Goal: Task Accomplishment & Management: Manage account settings

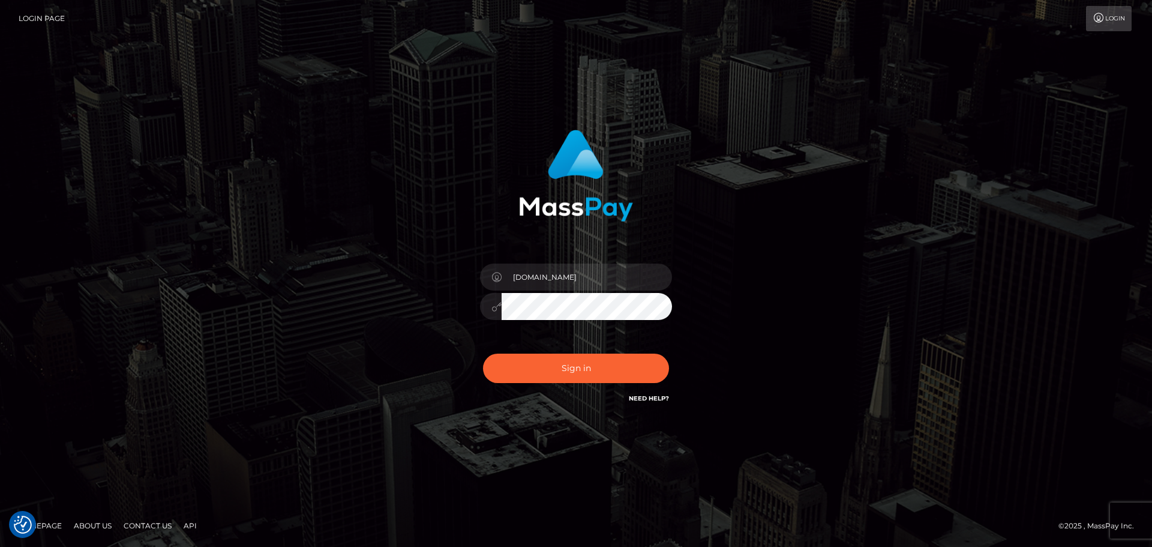
click at [638, 380] on button "Sign in" at bounding box center [576, 367] width 186 height 29
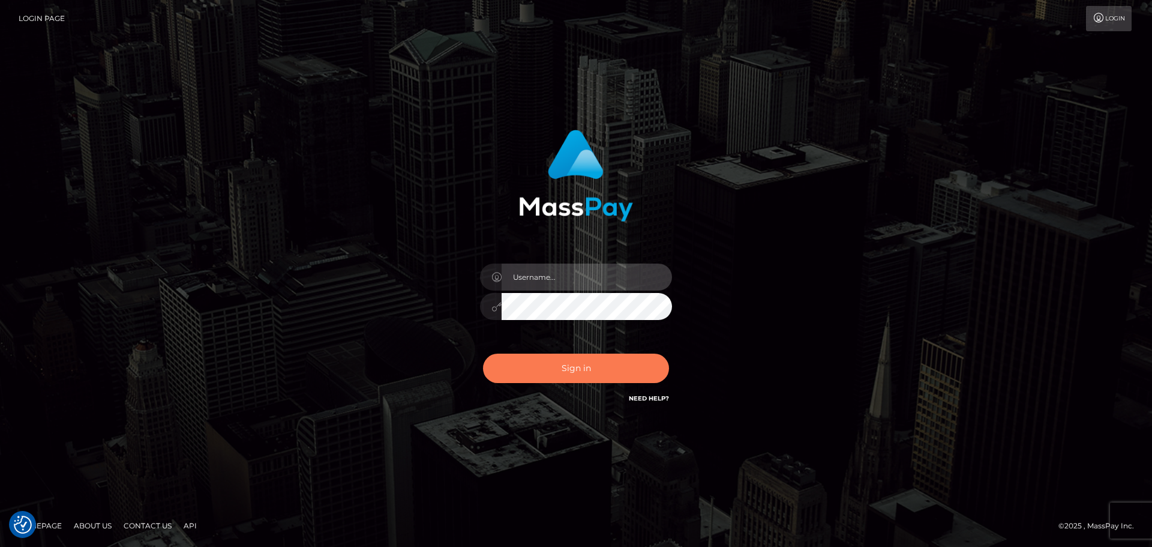
type input "constantin.mp"
click at [590, 368] on button "Sign in" at bounding box center [576, 367] width 186 height 29
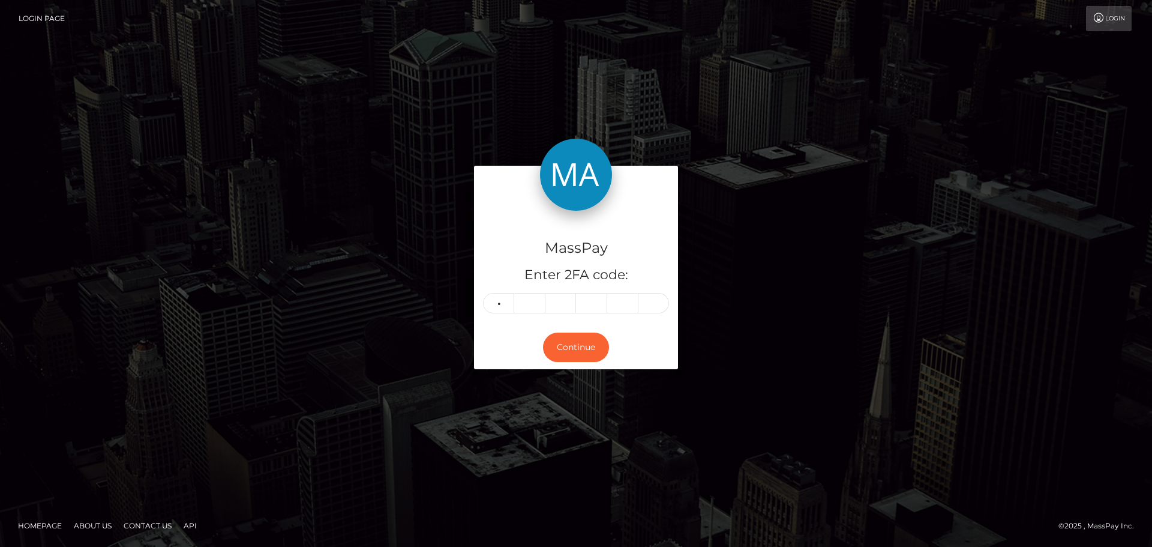
type input "7"
type input "6"
type input "3"
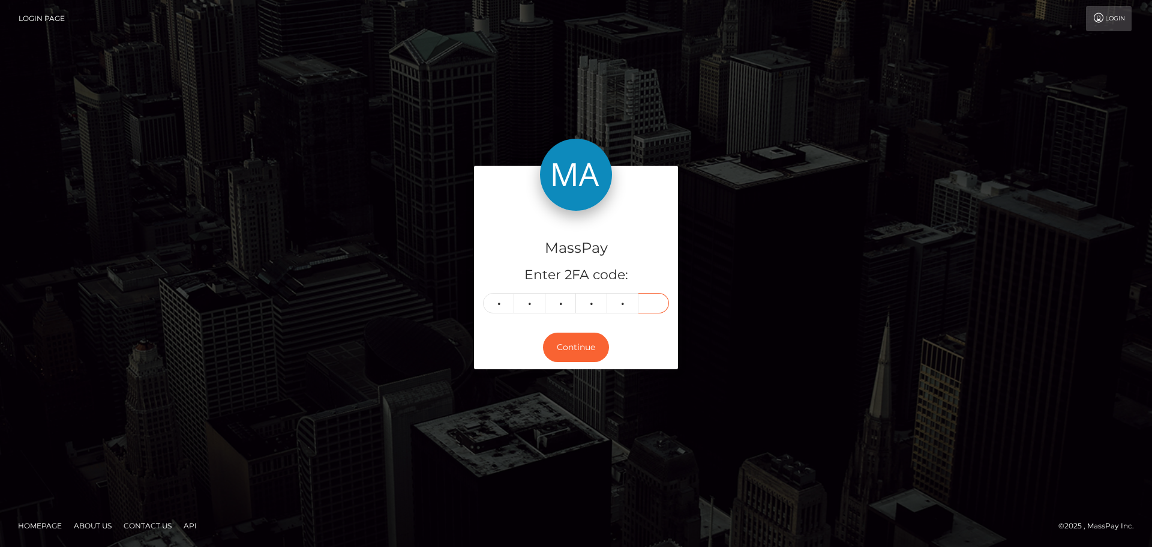
type input "2"
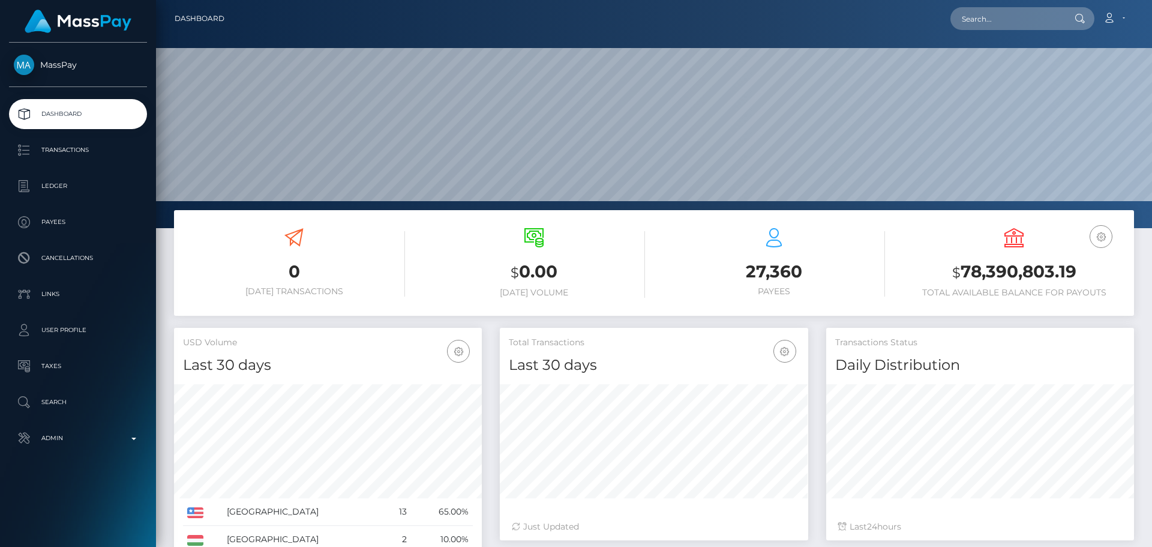
scroll to position [213, 308]
click at [997, 8] on input "text" at bounding box center [1007, 18] width 113 height 23
paste input "[EMAIL_ADDRESS][DOMAIN_NAME]"
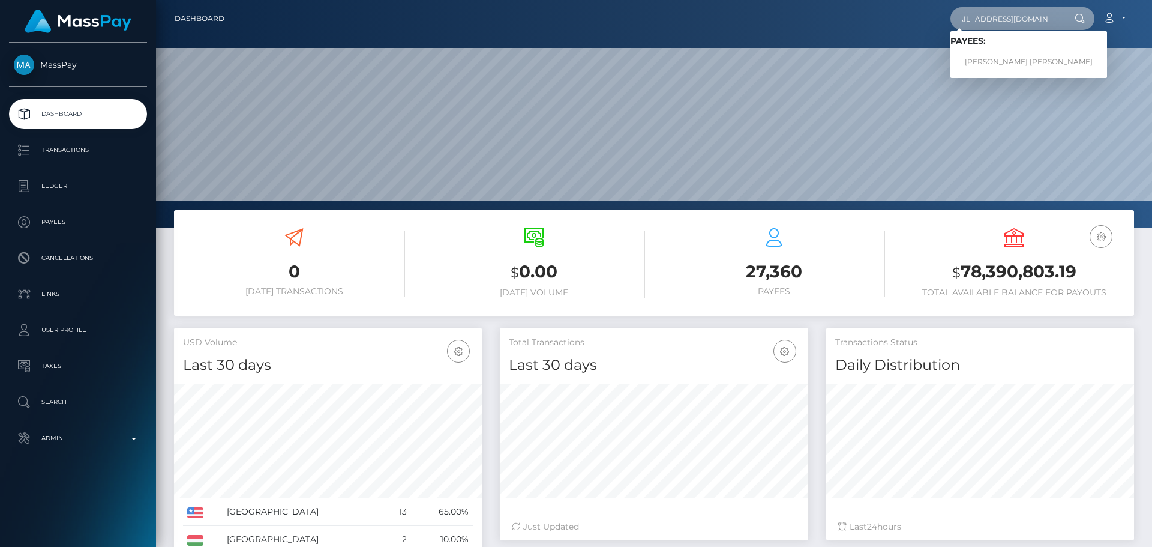
type input "[EMAIL_ADDRESS][DOMAIN_NAME]"
click at [991, 60] on link "KENNETH YOMAR RODRIGUEZ RIVERA" at bounding box center [1029, 62] width 157 height 22
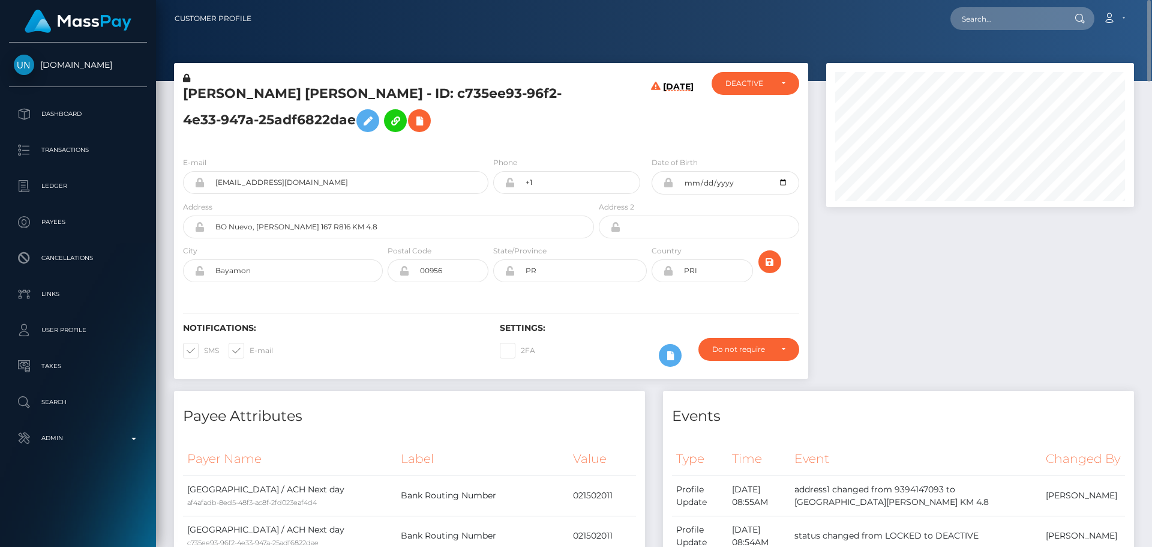
click at [588, 115] on h5 "[PERSON_NAME] [PERSON_NAME] - ID: c735ee93-96f2-4e33-947a-25adf6822dae" at bounding box center [385, 111] width 405 height 53
click at [427, 122] on icon at bounding box center [419, 120] width 14 height 15
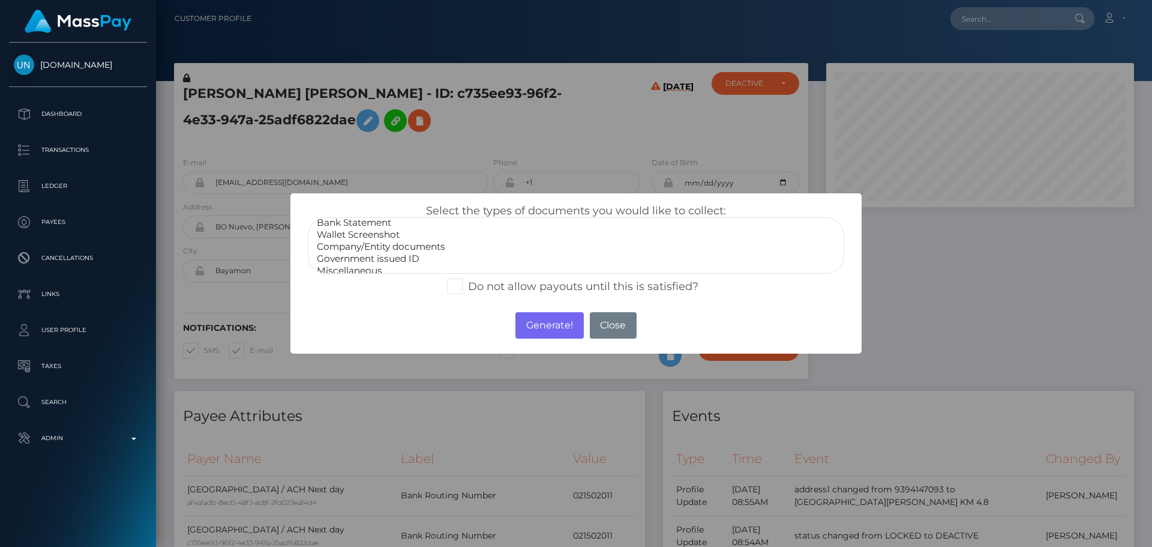
scroll to position [24, 0]
select select "Miscellaneous"
click at [377, 262] on option "Miscellaneous" at bounding box center [576, 263] width 521 height 12
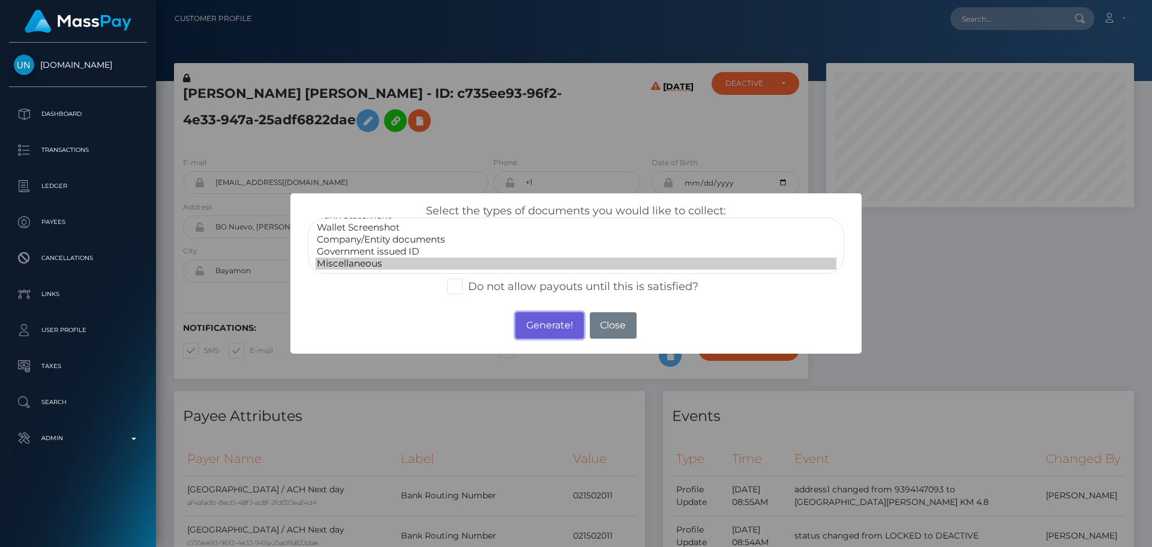
click at [548, 325] on button "Generate!" at bounding box center [550, 325] width 68 height 26
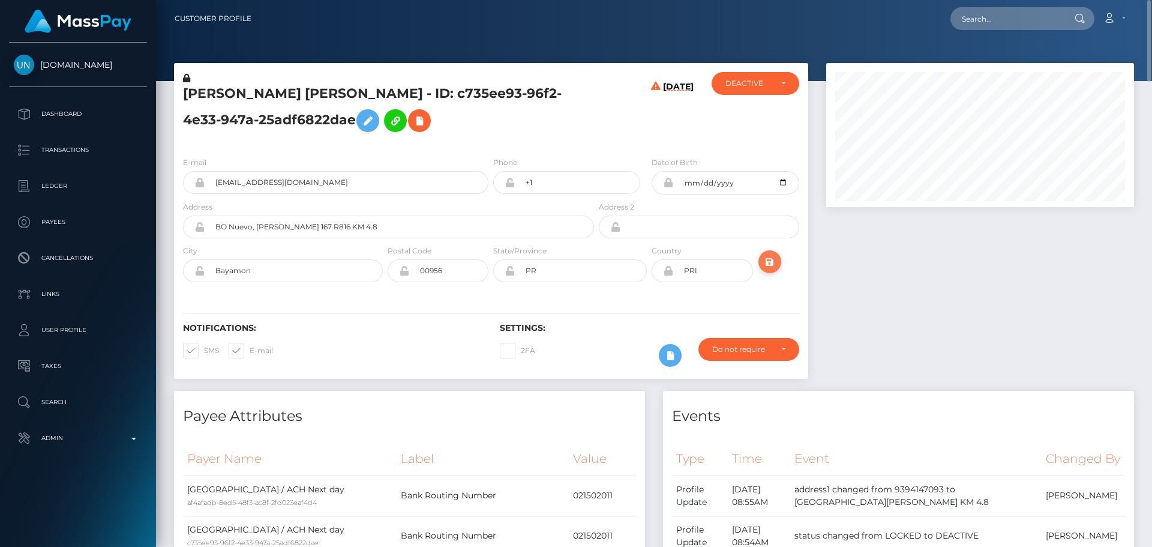
click at [779, 267] on button "submit" at bounding box center [770, 261] width 23 height 23
click at [215, 92] on h5 "[PERSON_NAME] [PERSON_NAME] - ID: c735ee93-96f2-4e33-947a-25adf6822dae" at bounding box center [385, 111] width 405 height 53
copy h5 "KENNETH"
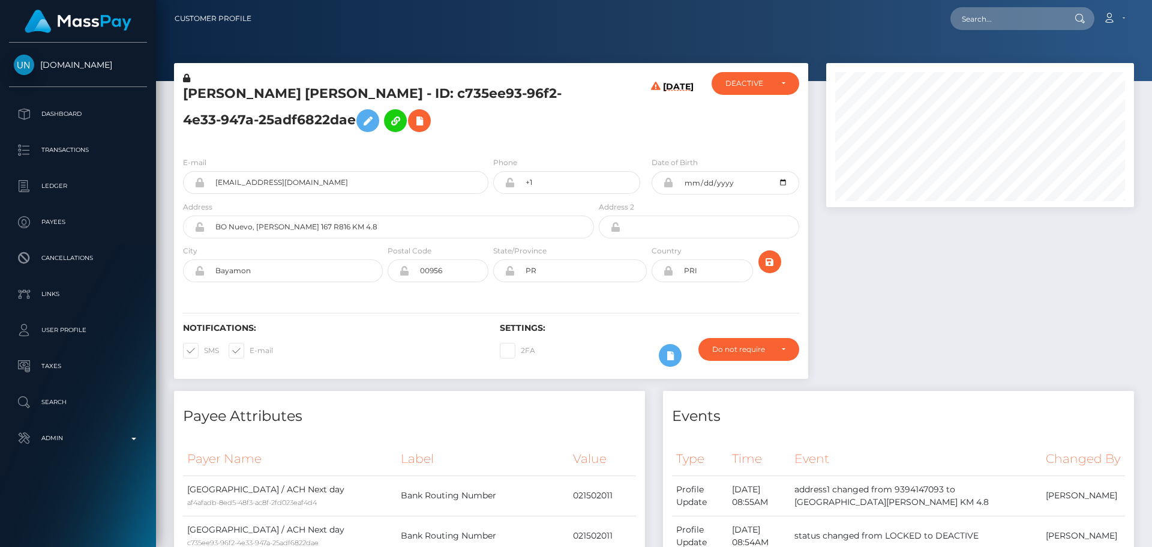
click at [411, 89] on h5 "[PERSON_NAME] [PERSON_NAME] - ID: c735ee93-96f2-4e33-947a-25adf6822dae" at bounding box center [385, 111] width 405 height 53
copy h5 "[PERSON_NAME]"
click at [601, 116] on div "[DATE]" at bounding box center [650, 109] width 106 height 75
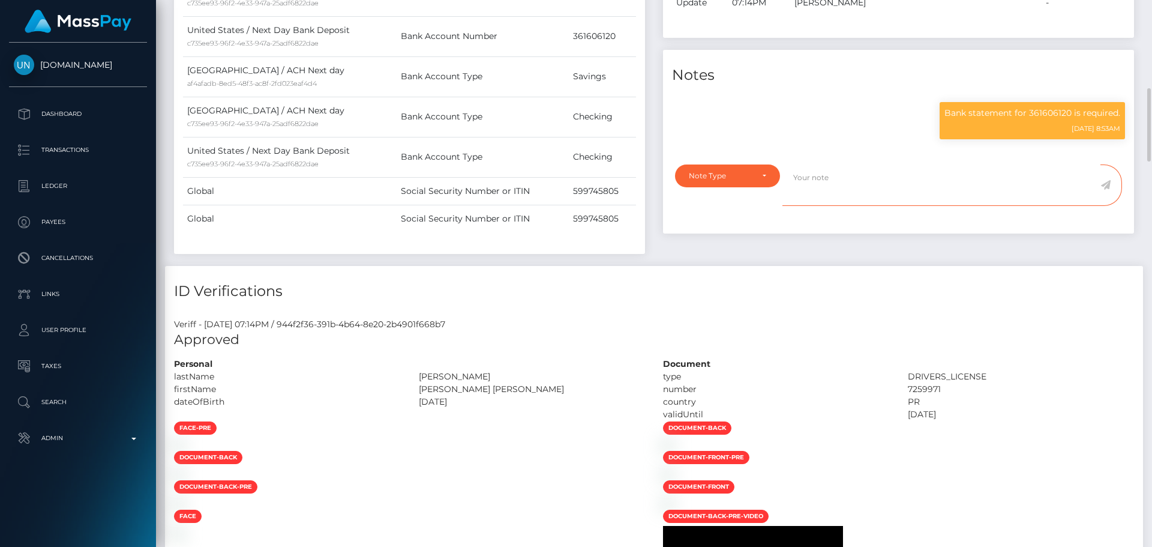
click at [882, 193] on textarea at bounding box center [942, 184] width 318 height 41
paste textarea "Bank statement provided for showing that the bank account belongs to [PERSON_NA…"
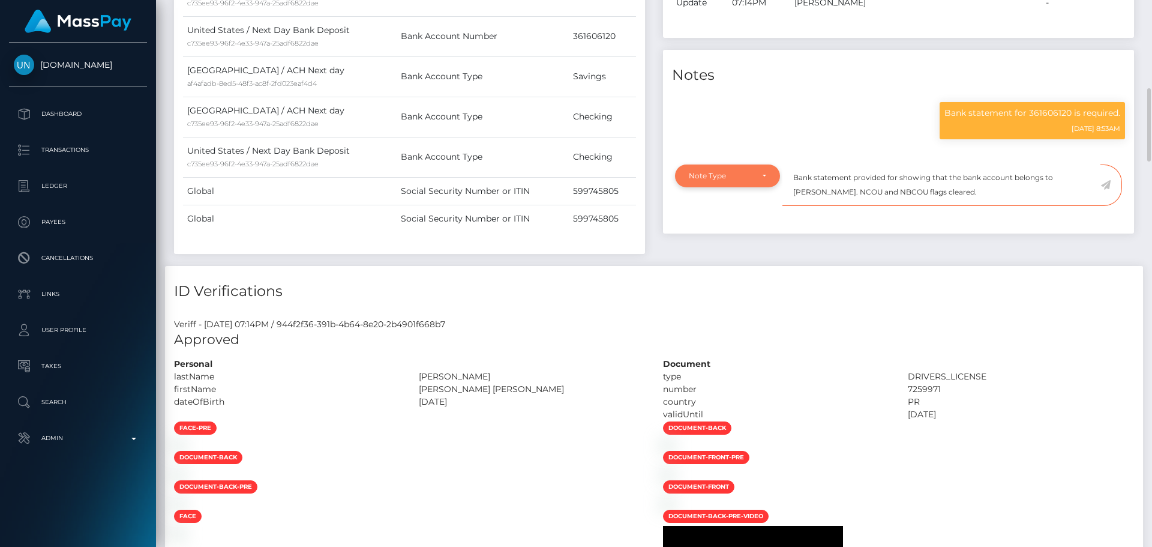
type textarea "Bank statement provided for showing that the bank account belongs to [PERSON_NA…"
click at [730, 181] on div "Note Type" at bounding box center [721, 176] width 64 height 10
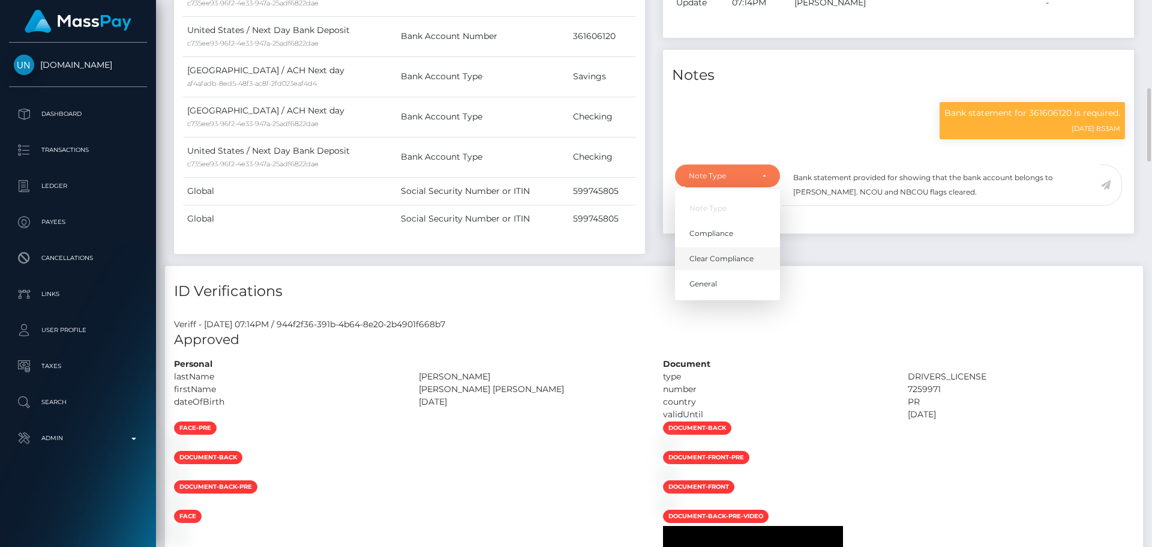
click at [713, 264] on span "Clear Compliance" at bounding box center [722, 258] width 64 height 11
select select "CLEAR_COMPLIANCE"
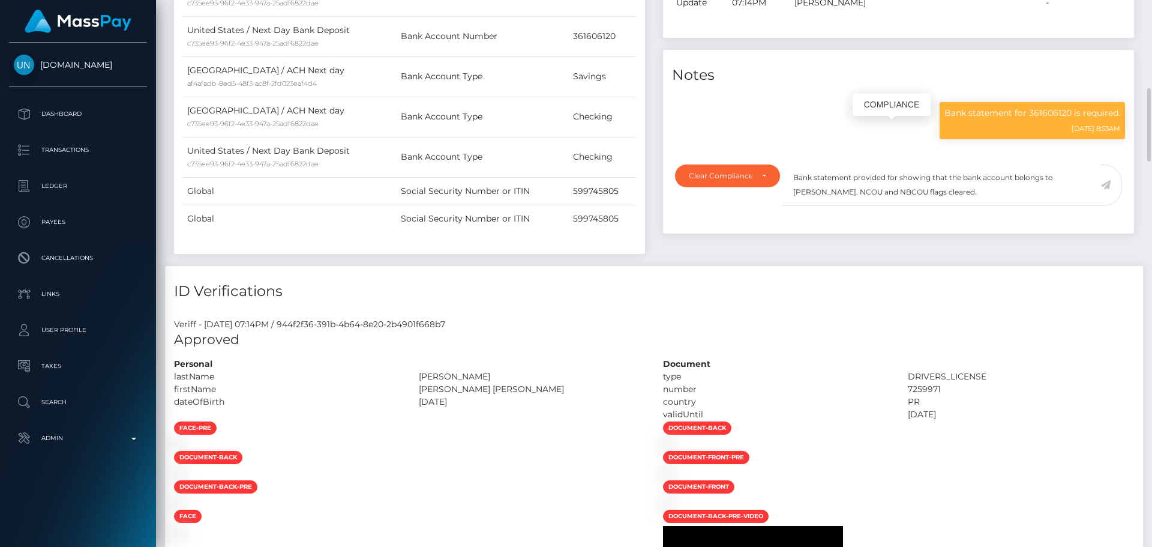
click at [1051, 119] on p "Bank statement for 361606120 is required." at bounding box center [1033, 113] width 176 height 13
copy p "361606120"
click at [897, 196] on textarea "Bank statement provided for showing that the bank account belongs to Heather Ni…" at bounding box center [942, 184] width 318 height 41
paste textarea "361606120"
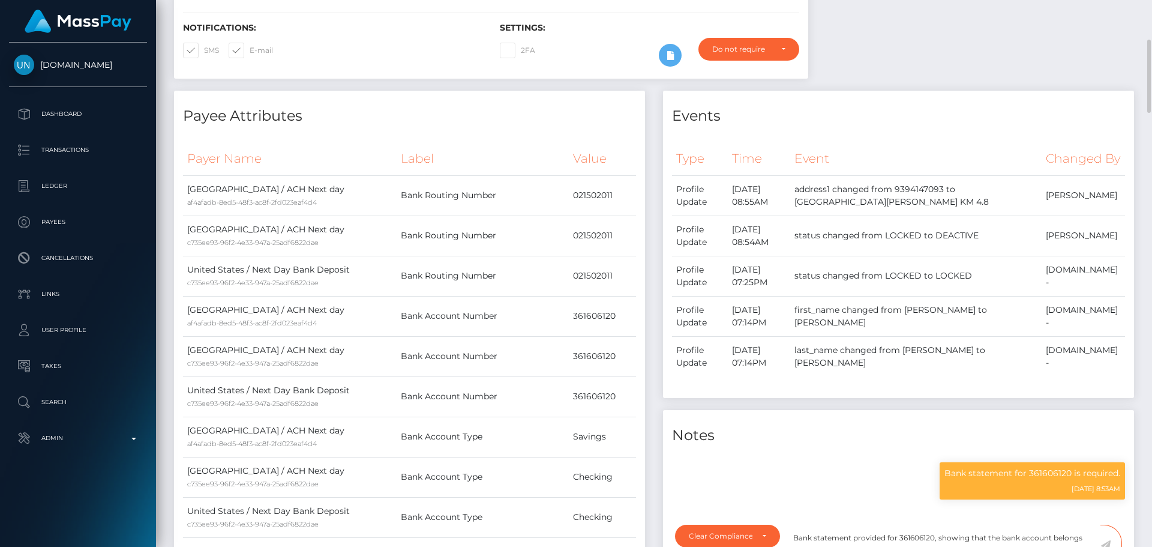
scroll to position [0, 0]
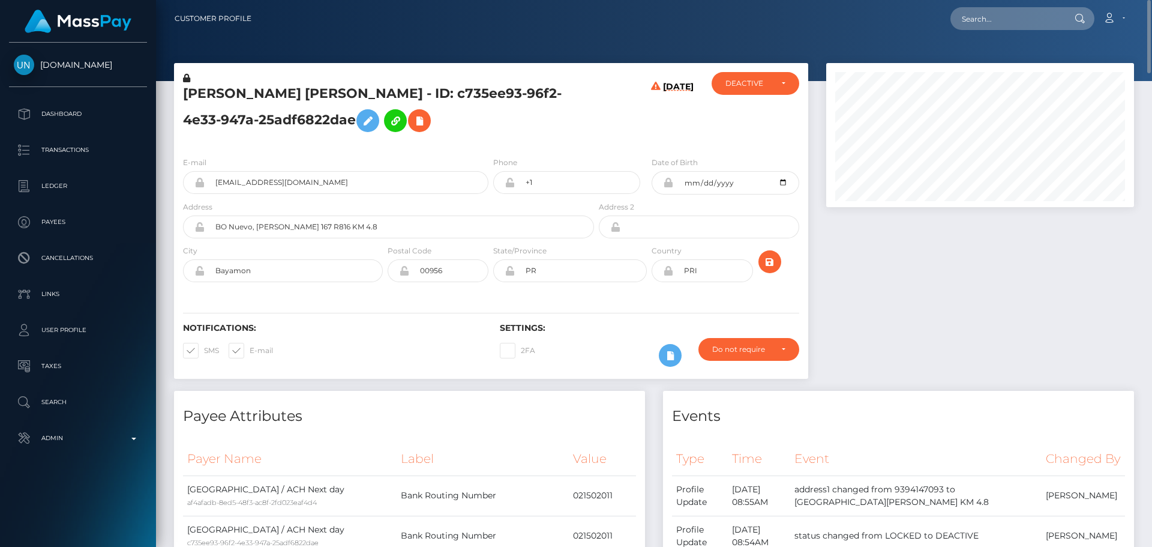
click at [211, 95] on h5 "[PERSON_NAME] [PERSON_NAME] - ID: c735ee93-96f2-4e33-947a-25adf6822dae" at bounding box center [385, 111] width 405 height 53
drag, startPoint x: 211, startPoint y: 95, endPoint x: 439, endPoint y: 86, distance: 228.3
click at [439, 86] on h5 "[PERSON_NAME] [PERSON_NAME] - ID: c735ee93-96f2-4e33-947a-25adf6822dae" at bounding box center [385, 111] width 405 height 53
copy h5 "KENNETH YOMAR RODRIGUEZ RIVERA"
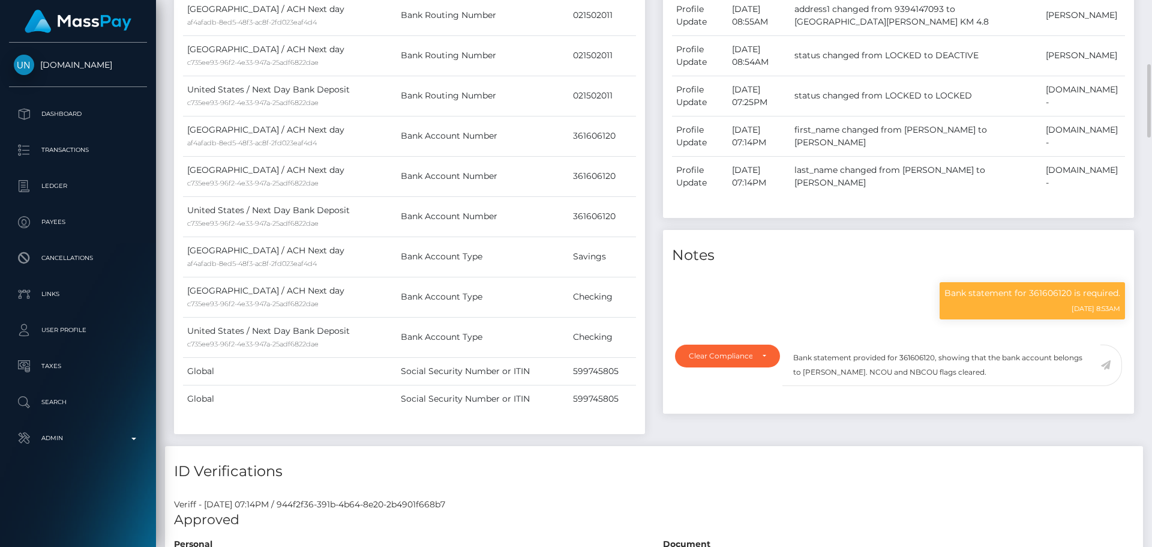
scroll to position [144, 308]
click at [819, 386] on textarea "Bank statement provided for 361606120, showing that the bank account belongs to…" at bounding box center [942, 364] width 318 height 41
drag, startPoint x: 819, startPoint y: 392, endPoint x: 876, endPoint y: 386, distance: 57.3
click at [876, 386] on textarea "Bank statement provided for 361606120, showing that the bank account belongs to…" at bounding box center [942, 364] width 318 height 41
paste textarea "KENNETH YOMAR RODRIGUEZ RIVERA"
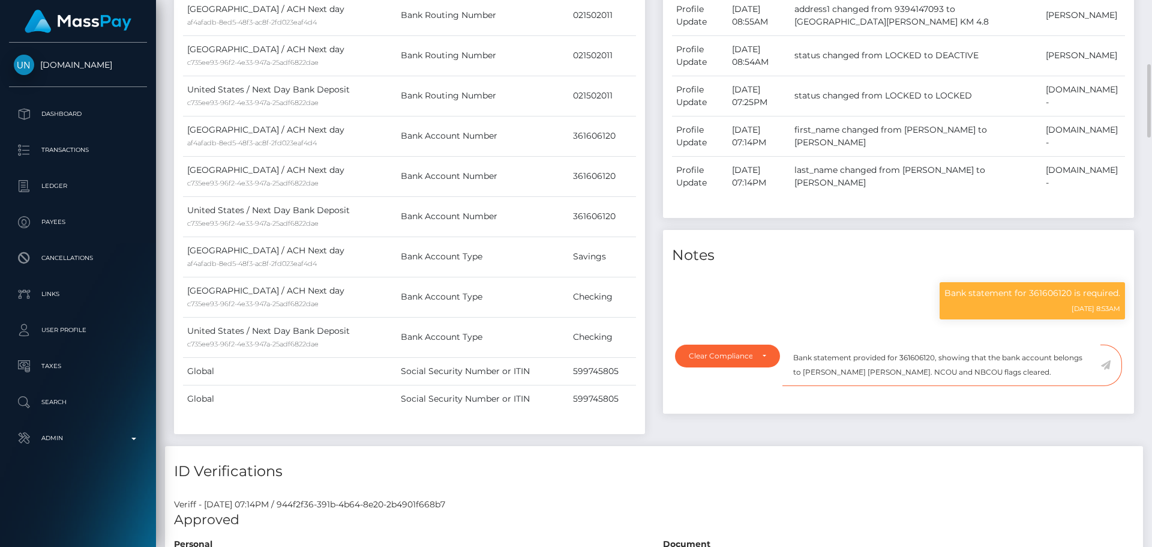
drag, startPoint x: 1077, startPoint y: 391, endPoint x: 795, endPoint y: 377, distance: 281.8
click at [795, 377] on textarea "Bank statement provided for 361606120, showing that the bank account belongs to…" at bounding box center [942, 364] width 318 height 41
type textarea "Bank statement provided for 361606120, showing that the bank account belongs to…"
click at [1102, 370] on icon at bounding box center [1106, 365] width 10 height 10
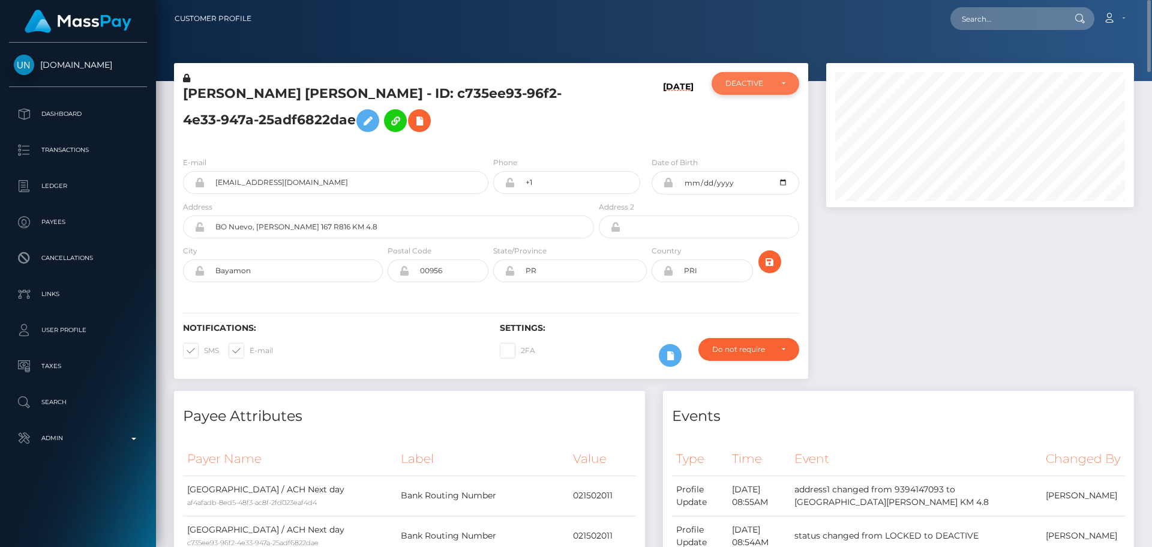
scroll to position [600014, 599850]
click at [766, 85] on div "DEACTIVE" at bounding box center [749, 84] width 46 height 10
click at [748, 113] on span "ACTIVE" at bounding box center [739, 115] width 27 height 11
select select "ACTIVE"
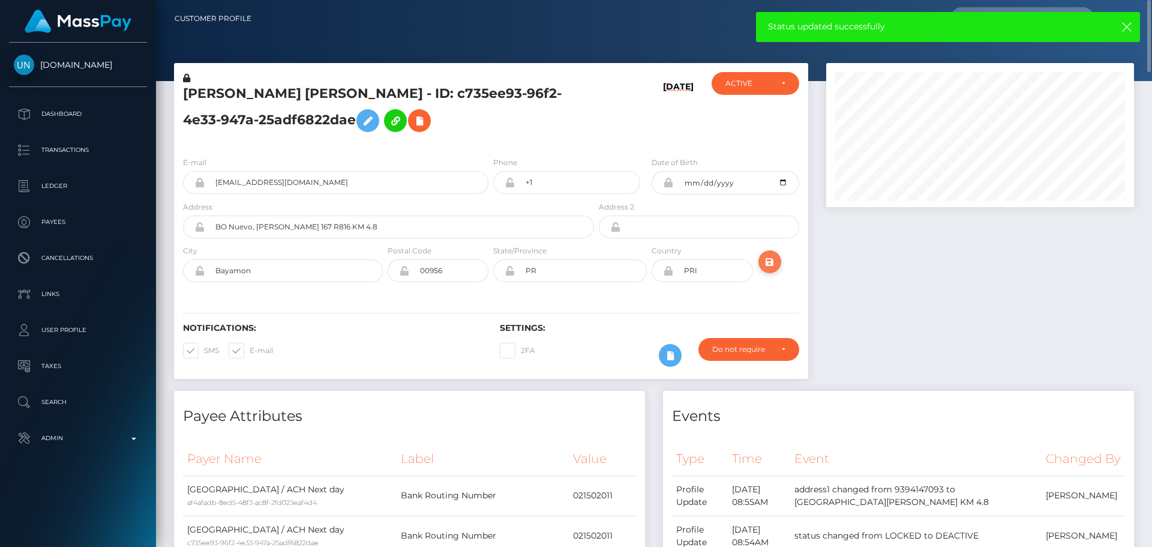
click at [775, 263] on icon "submit" at bounding box center [770, 261] width 14 height 15
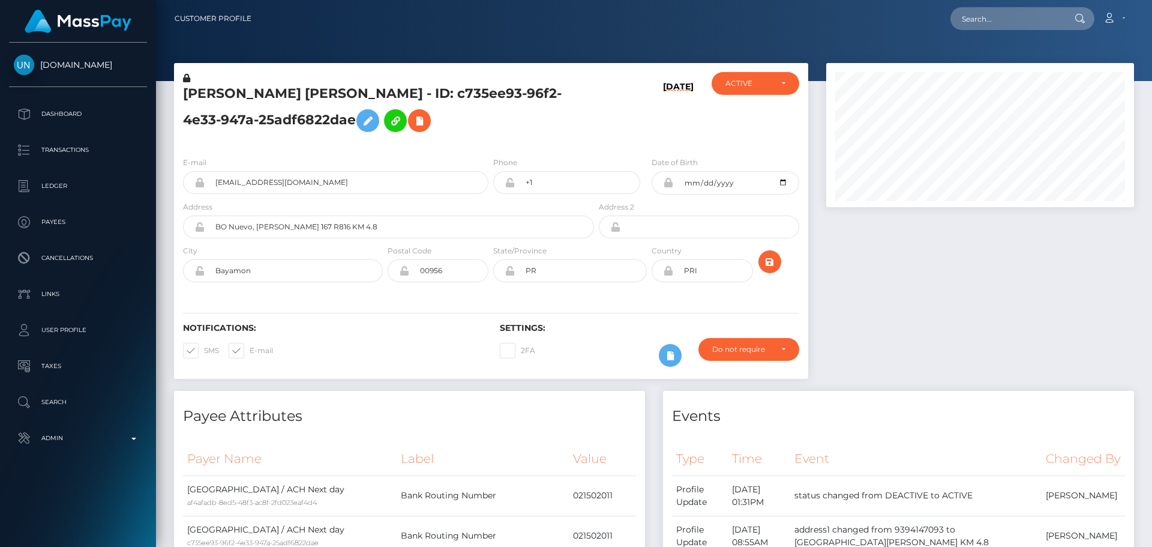
scroll to position [144, 308]
click at [531, 112] on h5 "[PERSON_NAME] [PERSON_NAME] - ID: c735ee93-96f2-4e33-947a-25adf6822dae" at bounding box center [385, 111] width 405 height 53
click at [335, 95] on h5 "[PERSON_NAME] [PERSON_NAME] - ID: c735ee93-96f2-4e33-947a-25adf6822dae" at bounding box center [385, 111] width 405 height 53
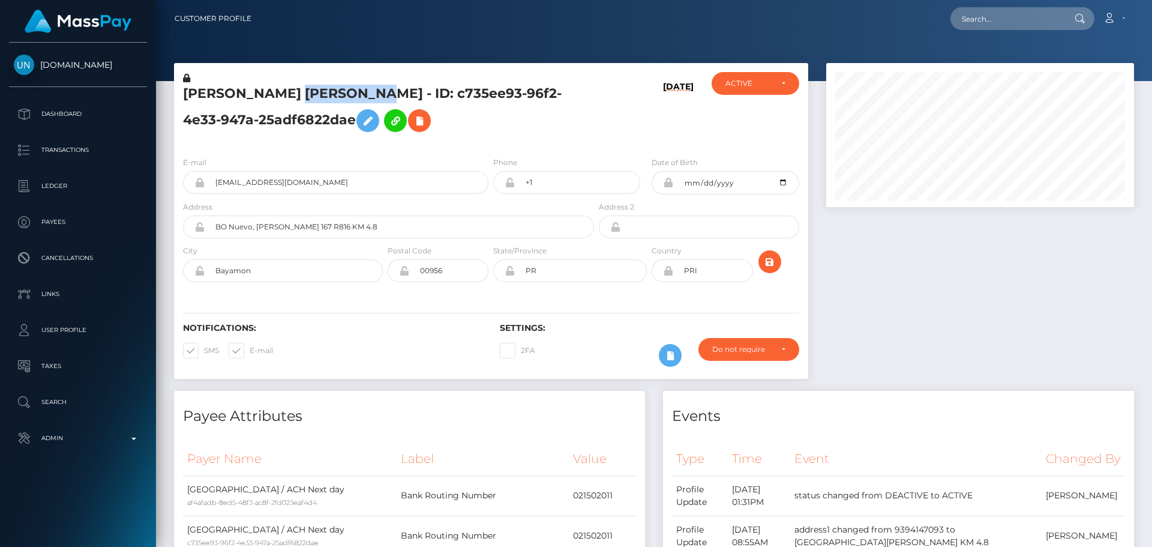
copy h5 "[PERSON_NAME] [PERSON_NAME] - ID: c735ee93-96f2-4e33-947a-25adf6822dae"
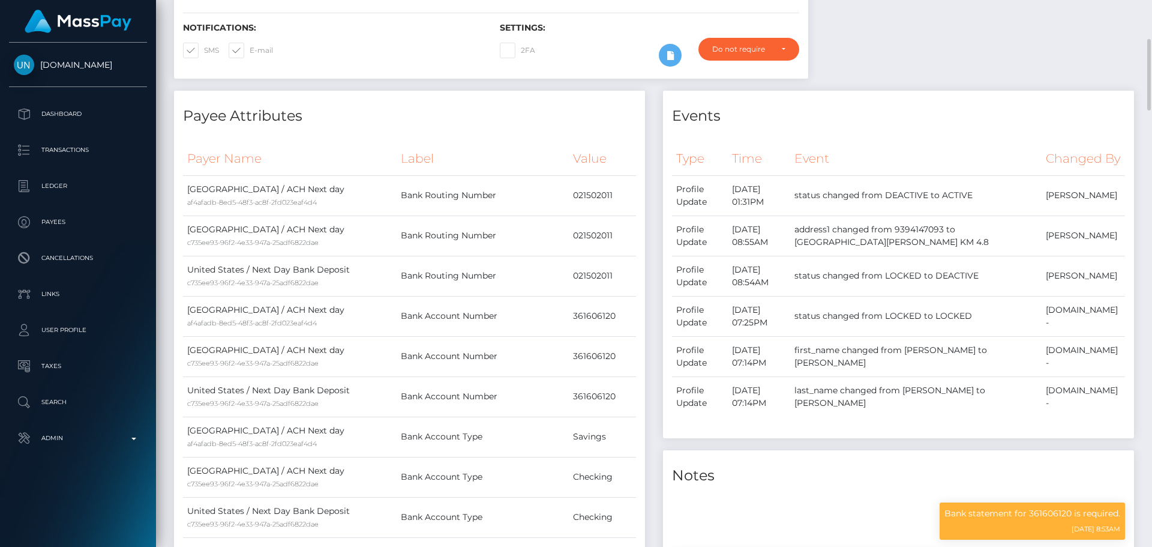
scroll to position [0, 0]
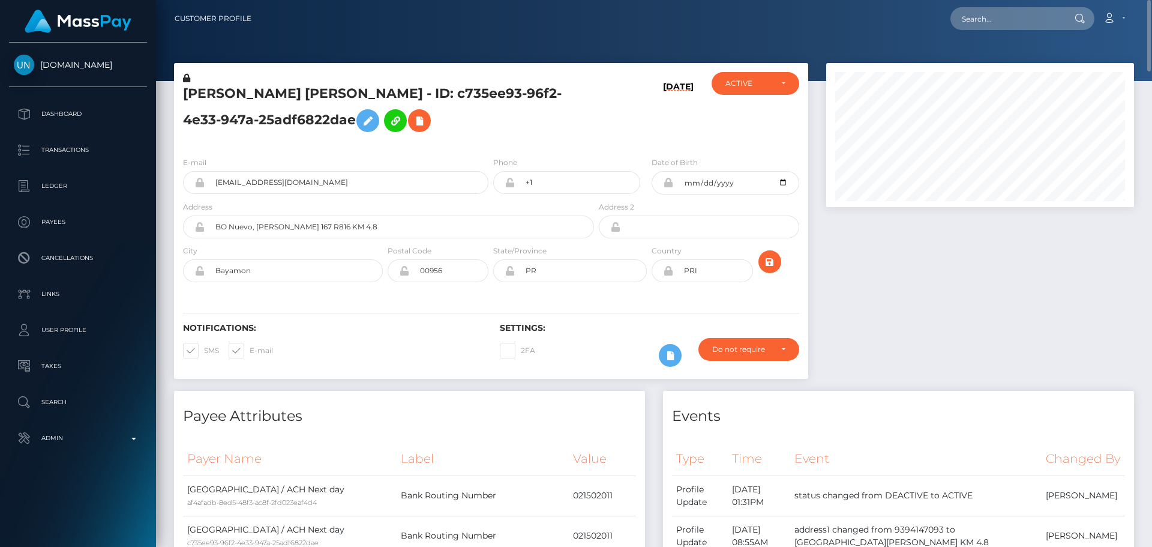
click at [557, 137] on h5 "[PERSON_NAME] [PERSON_NAME] - ID: c735ee93-96f2-4e33-947a-25adf6822dae" at bounding box center [385, 111] width 405 height 53
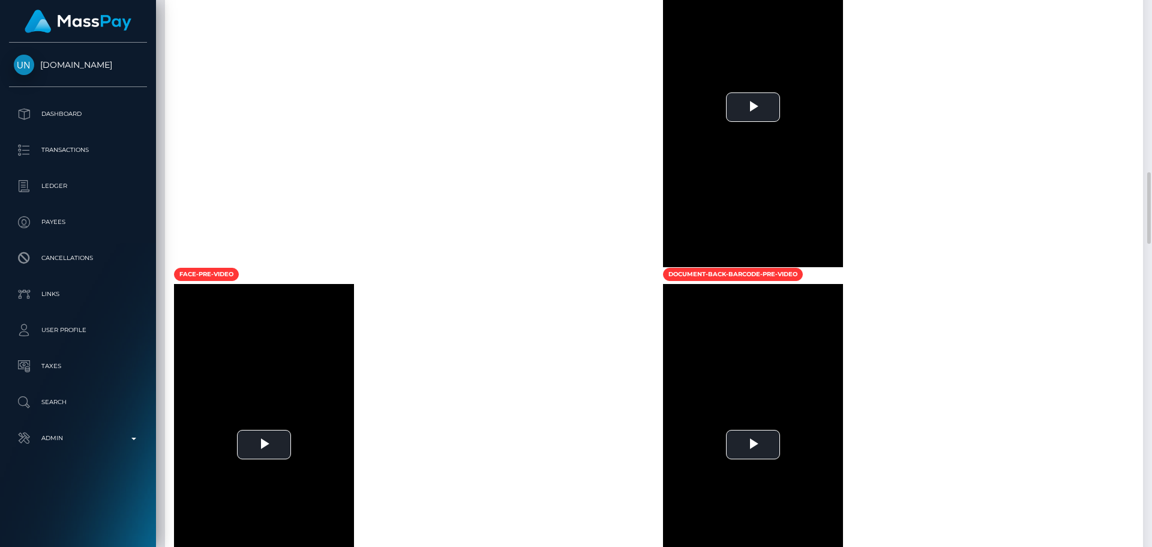
scroll to position [1140, 0]
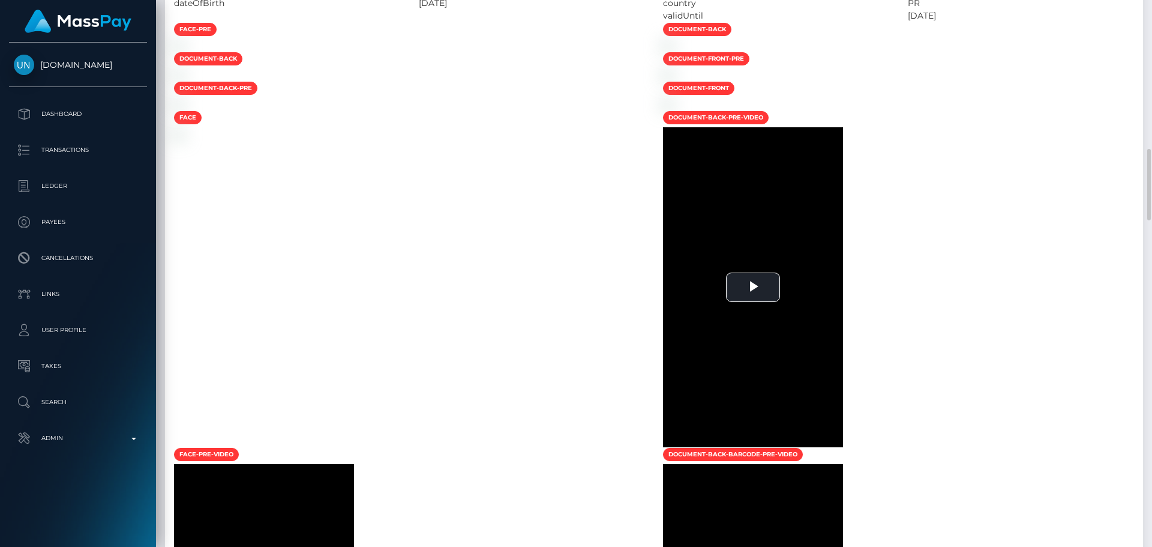
click at [505, 52] on div at bounding box center [409, 45] width 489 height 13
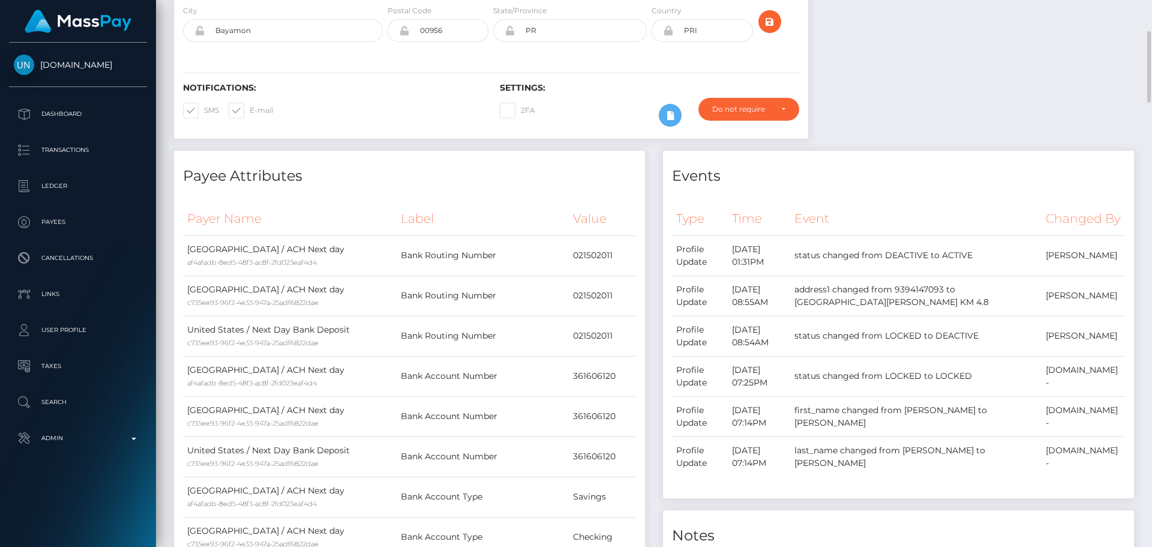
scroll to position [0, 0]
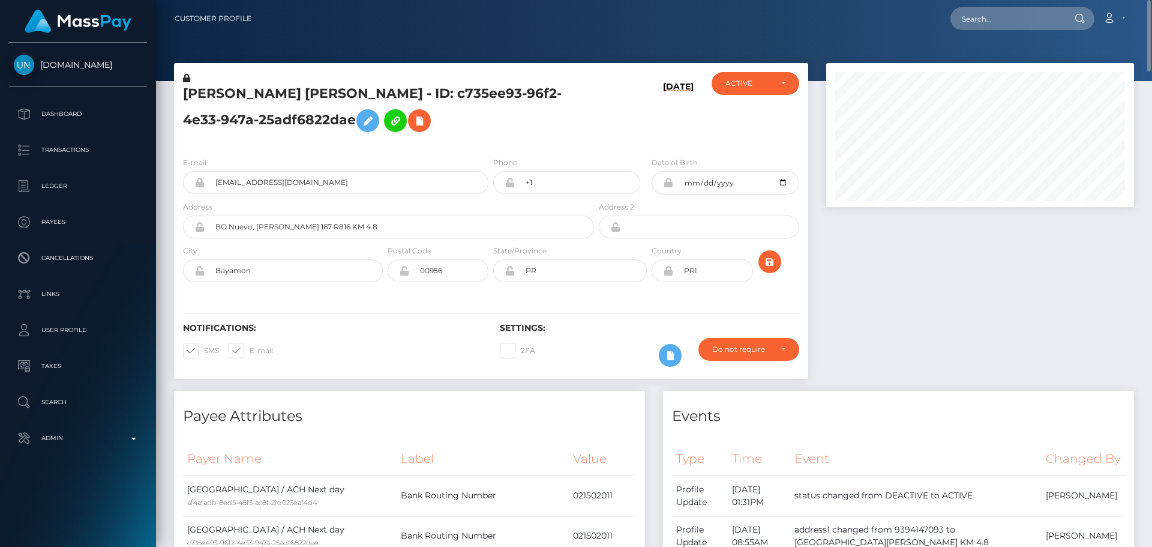
click at [222, 91] on h5 "[PERSON_NAME] [PERSON_NAME] - ID: c735ee93-96f2-4e33-947a-25adf6822dae" at bounding box center [385, 111] width 405 height 53
copy h5 "KENNETH"
click at [984, 19] on input "text" at bounding box center [1007, 18] width 113 height 23
paste input "ce8758bb-3aeb-4ebf-9e48-4410a9b8b5df"
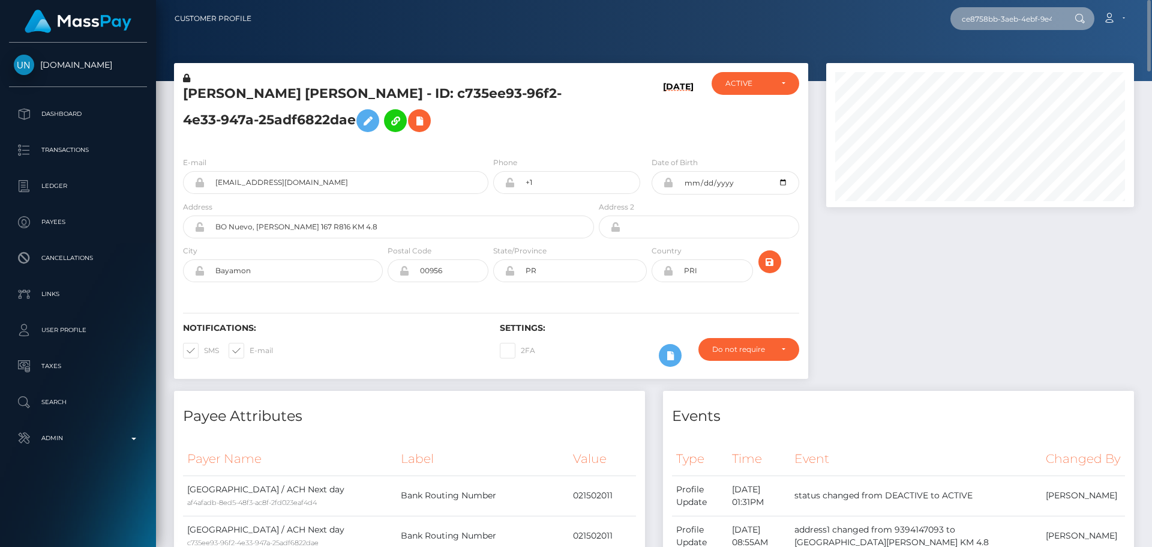
scroll to position [0, 61]
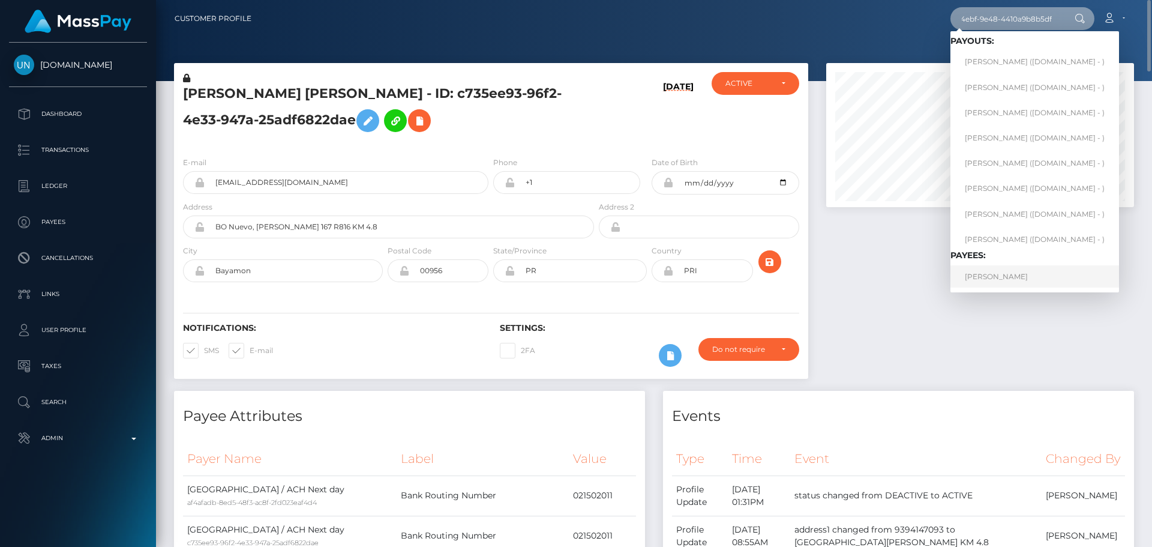
type input "ce8758bb-3aeb-4ebf-9e48-4410a9b8b5df"
click at [992, 273] on link "JULENNY ROBLES RODRIGUEZ" at bounding box center [1035, 276] width 169 height 22
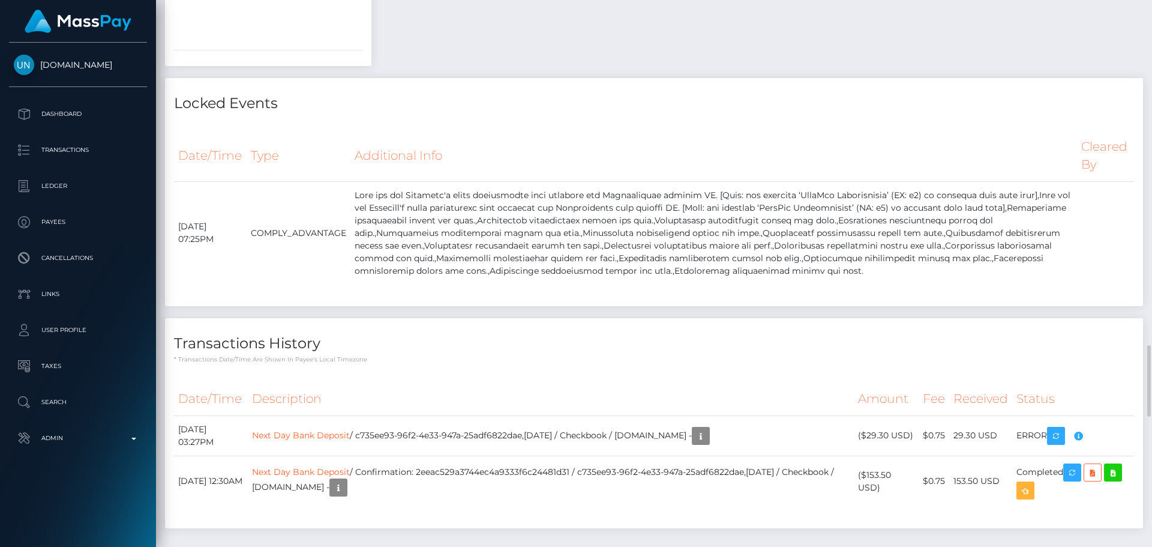
scroll to position [3121, 0]
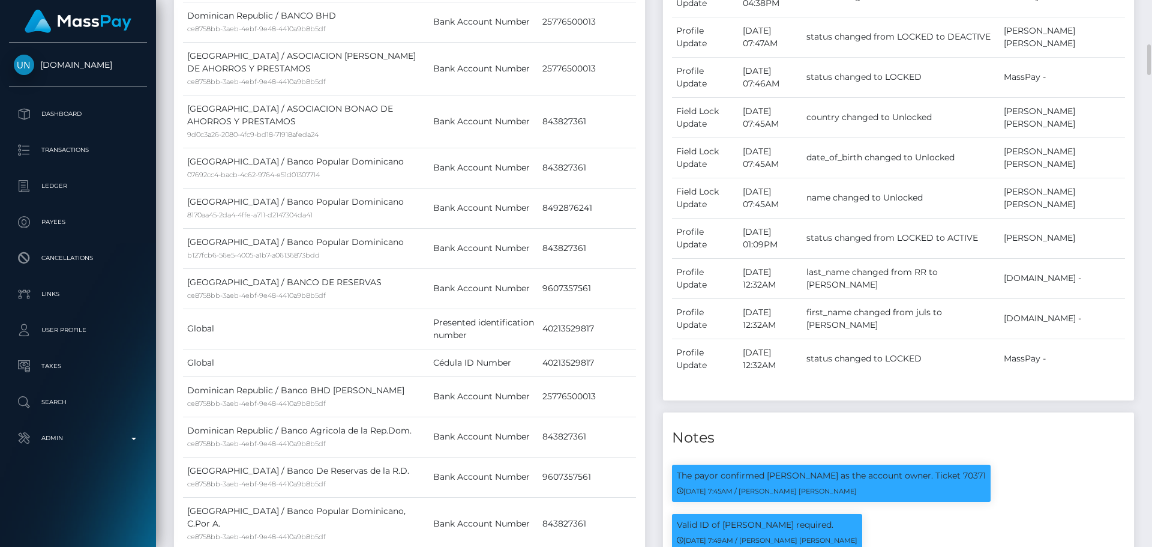
scroll to position [1200, 0]
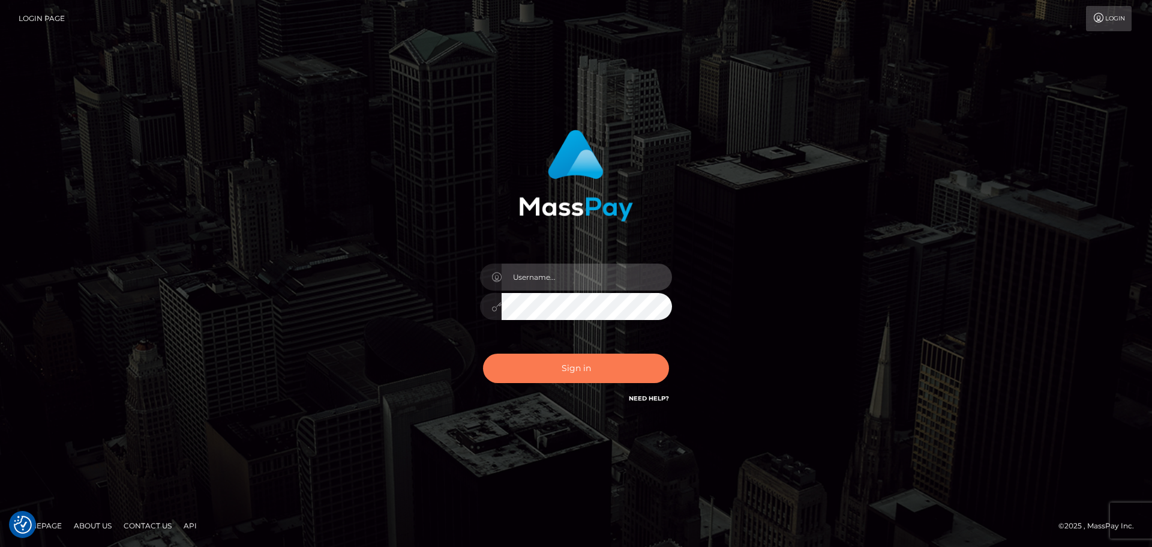
type input "constantin.mp"
click at [565, 377] on button "Sign in" at bounding box center [576, 367] width 186 height 29
type input "constantin.mp"
click at [579, 357] on button "Sign in" at bounding box center [576, 367] width 186 height 29
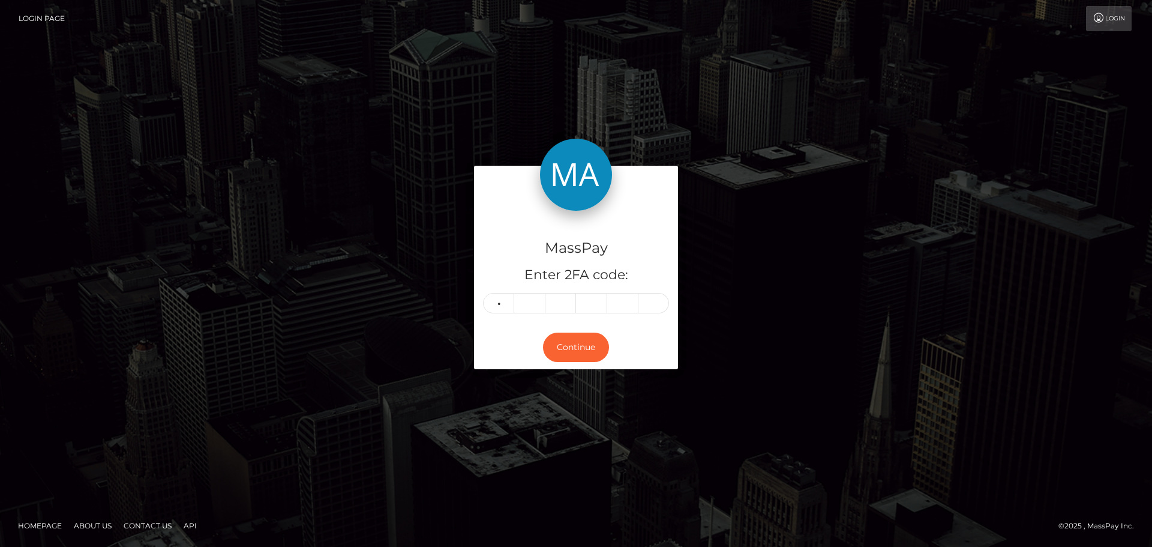
type input "6"
type input "7"
type input "3"
type input "8"
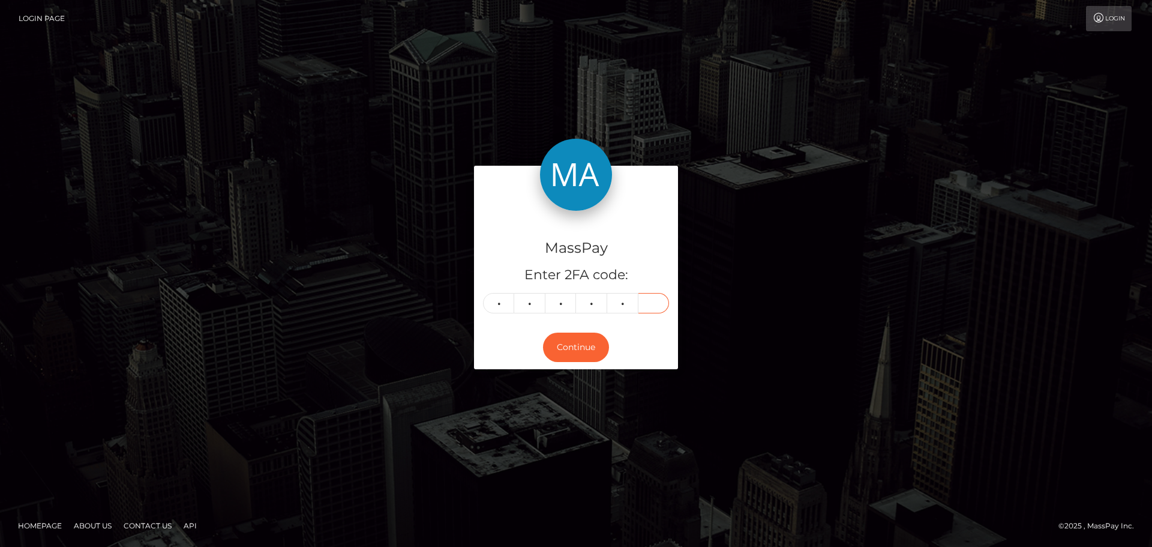
type input "1"
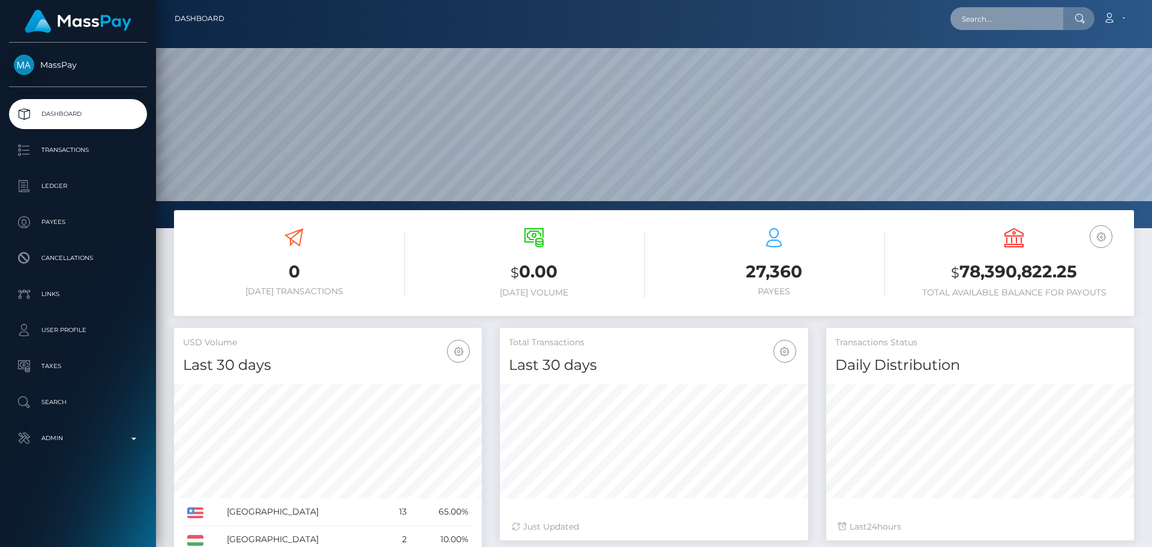
scroll to position [599801, 599850]
drag, startPoint x: 0, startPoint y: 0, endPoint x: 1006, endPoint y: 23, distance: 1006.1
click at [1006, 23] on input "text" at bounding box center [1007, 18] width 113 height 23
paste input "124156"
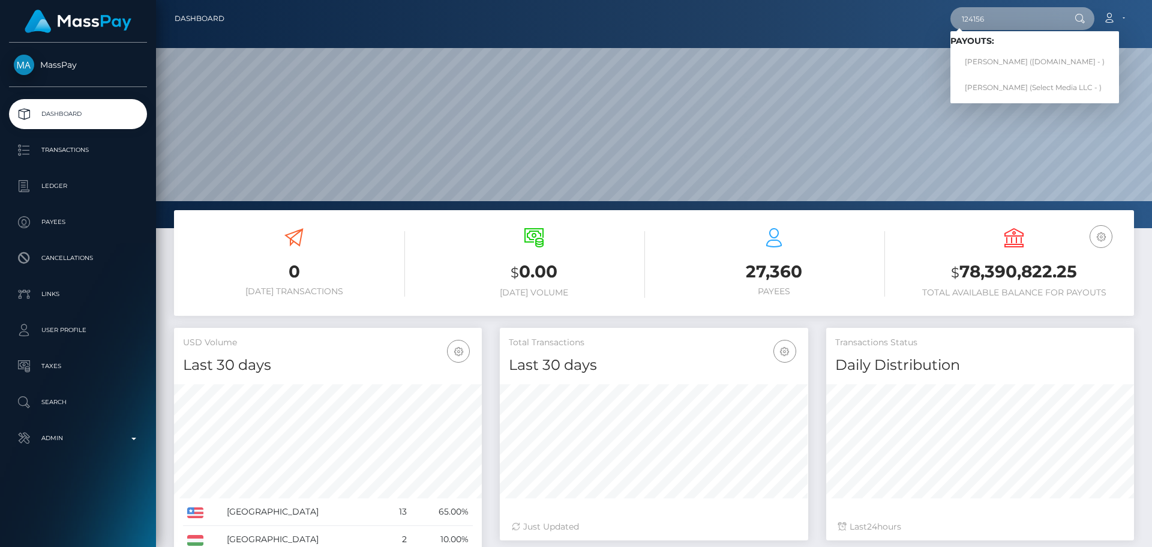
click at [997, 13] on input "124156" at bounding box center [1007, 18] width 113 height 23
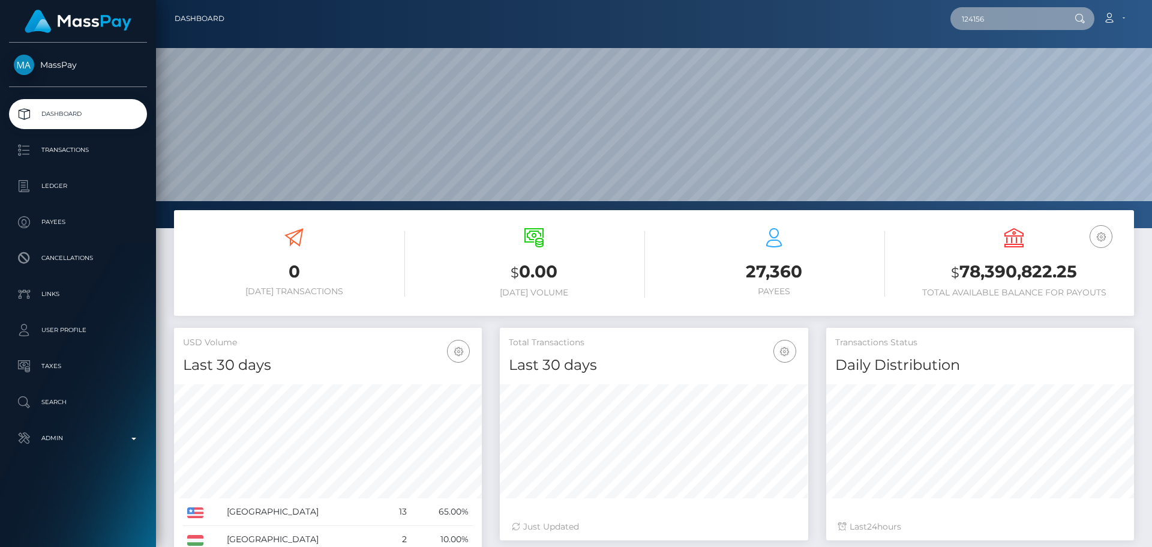
click at [999, 13] on input "124156" at bounding box center [1007, 18] width 113 height 23
paste input "284840013709979648"
type input "284840013709979648"
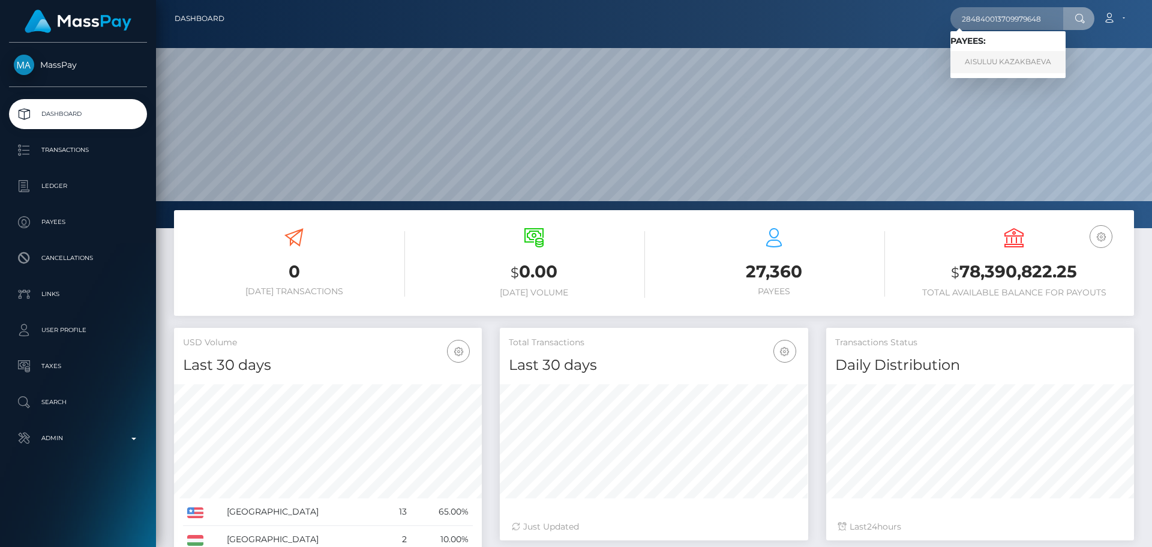
click at [999, 65] on link "AISULUU KAZAKBAEVA" at bounding box center [1008, 62] width 115 height 22
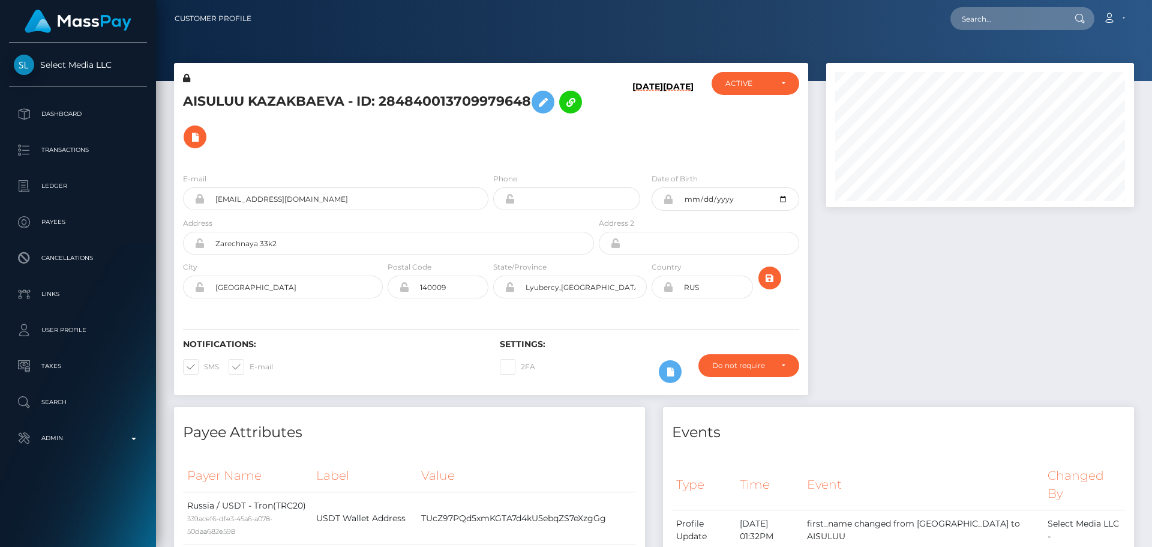
scroll to position [144, 308]
click at [509, 132] on h5 "AISULUU KAZAKBAEVA - ID: 284840013709979648" at bounding box center [385, 120] width 405 height 70
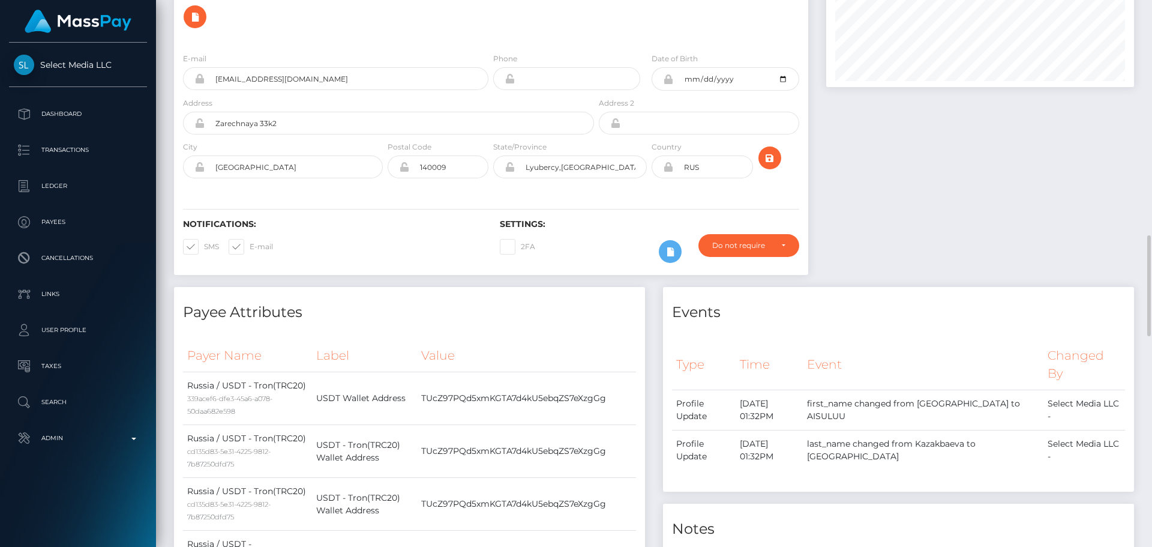
scroll to position [0, 0]
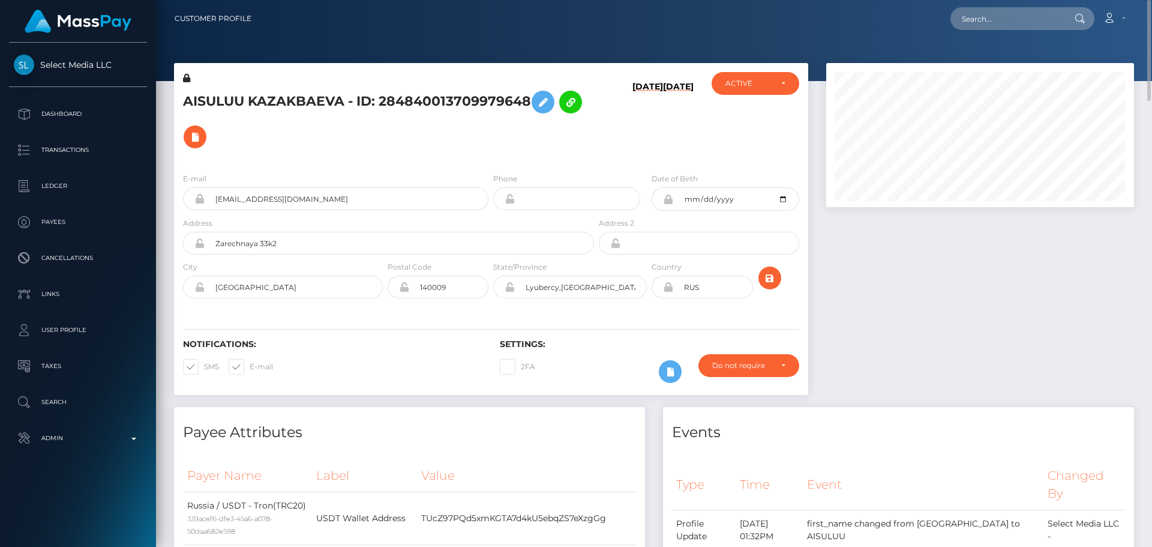
click at [395, 139] on h5 "AISULUU KAZAKBAEVA - ID: 284840013709979648" at bounding box center [385, 120] width 405 height 70
click at [378, 250] on input "Zarechnaya 33k2" at bounding box center [400, 243] width 390 height 23
paste input "[STREET_ADDRESS]"
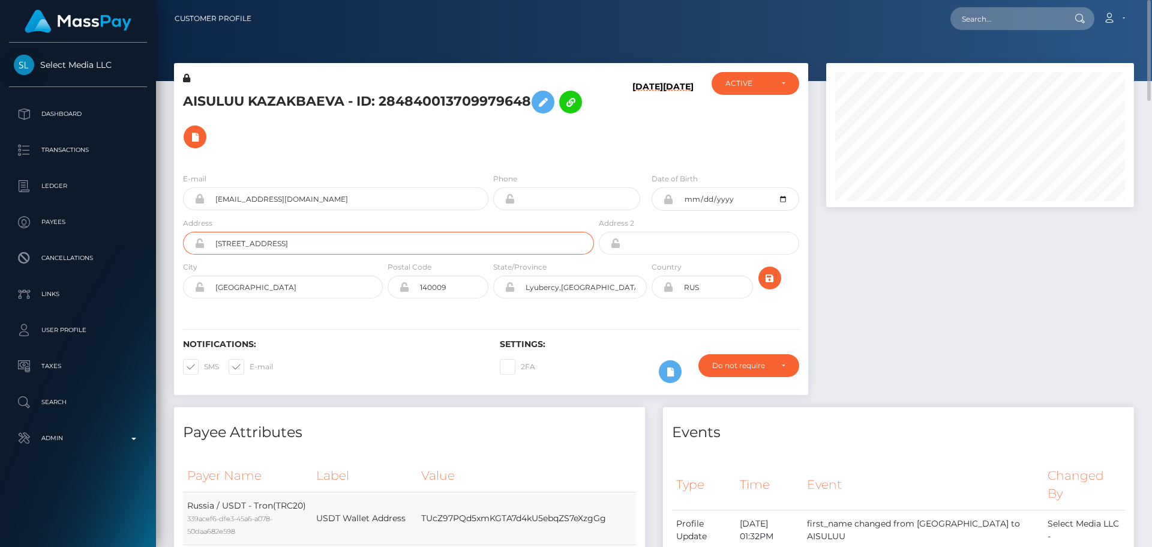
type input "[STREET_ADDRESS]"
click at [298, 279] on input "Moscow" at bounding box center [294, 286] width 178 height 23
paste input "Ak-Suu"
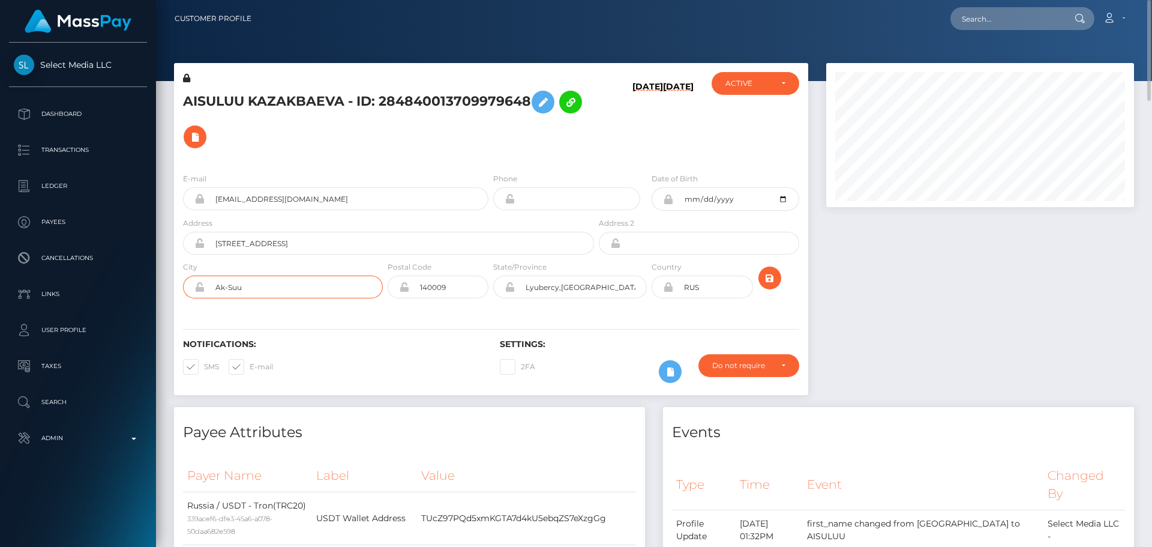
type input "Ak-Suu"
click at [597, 287] on input "Lyubercy,Moscow" at bounding box center [581, 286] width 132 height 23
paste input "[GEOGRAPHIC_DATA]"
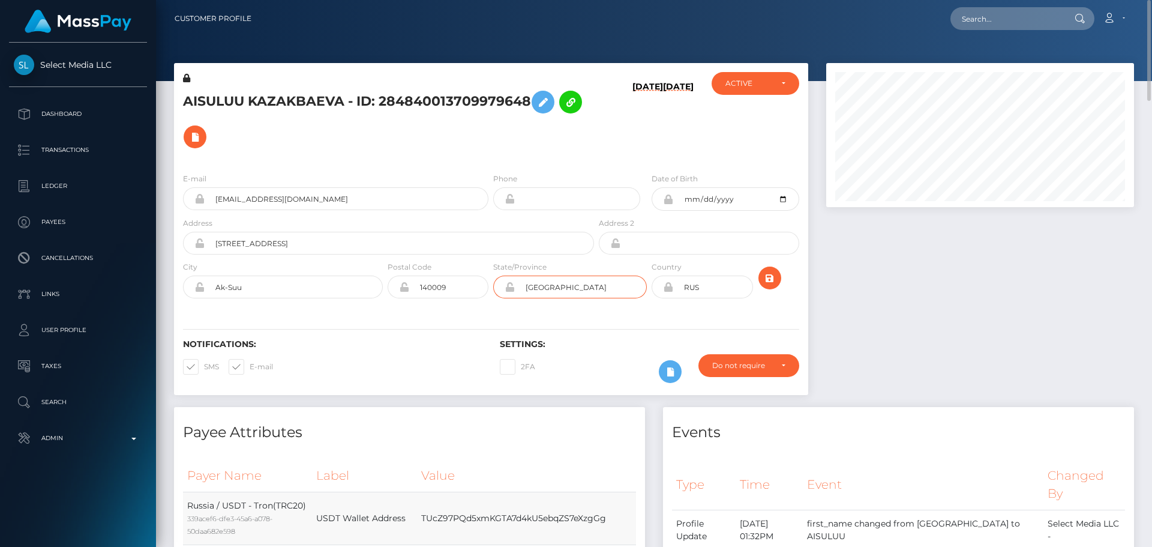
type input "[GEOGRAPHIC_DATA]"
click at [669, 287] on icon at bounding box center [668, 287] width 10 height 10
click at [711, 286] on input "RUS" at bounding box center [712, 286] width 79 height 23
paste input "KGZ"
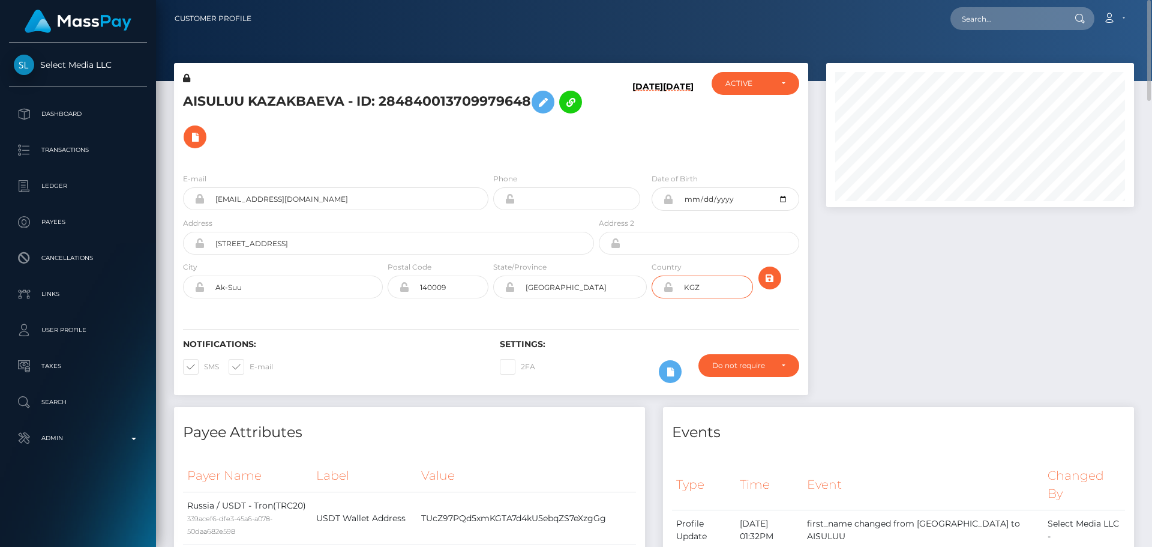
type input "KGZ"
click at [457, 284] on input "140009" at bounding box center [448, 286] width 79 height 23
type input "00000"
click at [414, 312] on div "Notifications: SMS E-mail Settings: 2FA" at bounding box center [491, 352] width 634 height 85
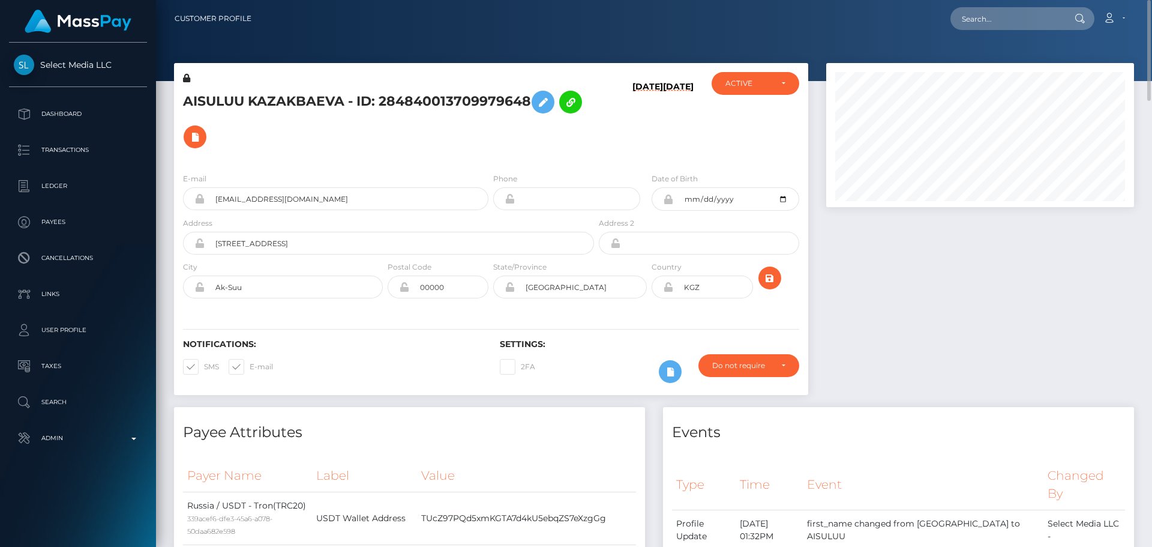
click at [659, 325] on div "Notifications: SMS E-mail Settings: 2FA" at bounding box center [491, 352] width 634 height 85
click at [774, 274] on icon "submit" at bounding box center [770, 278] width 14 height 15
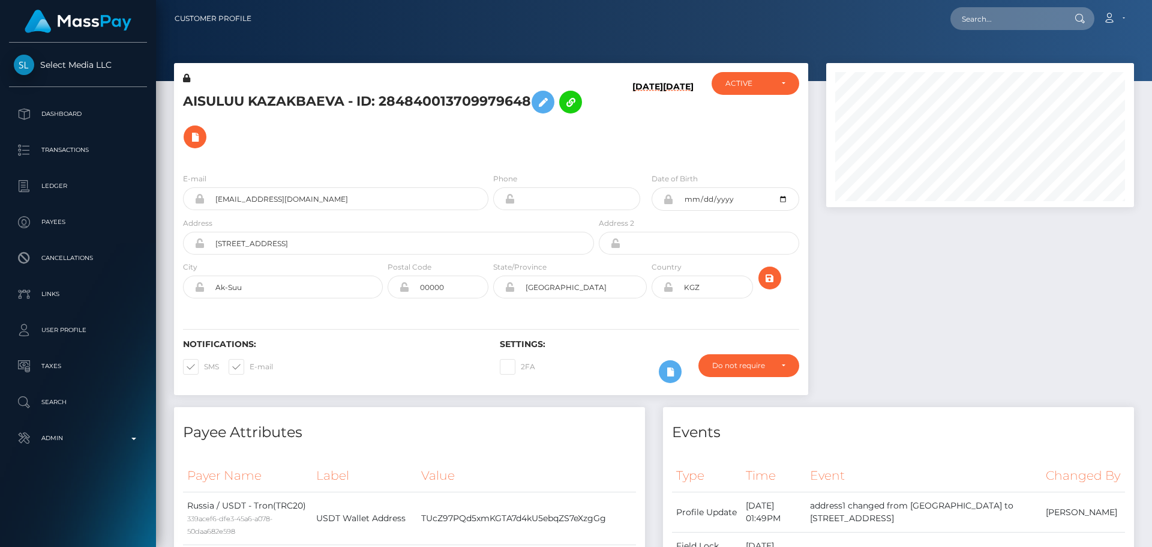
scroll to position [144, 308]
click at [665, 290] on icon at bounding box center [668, 287] width 10 height 10
click at [203, 140] on button at bounding box center [195, 136] width 23 height 23
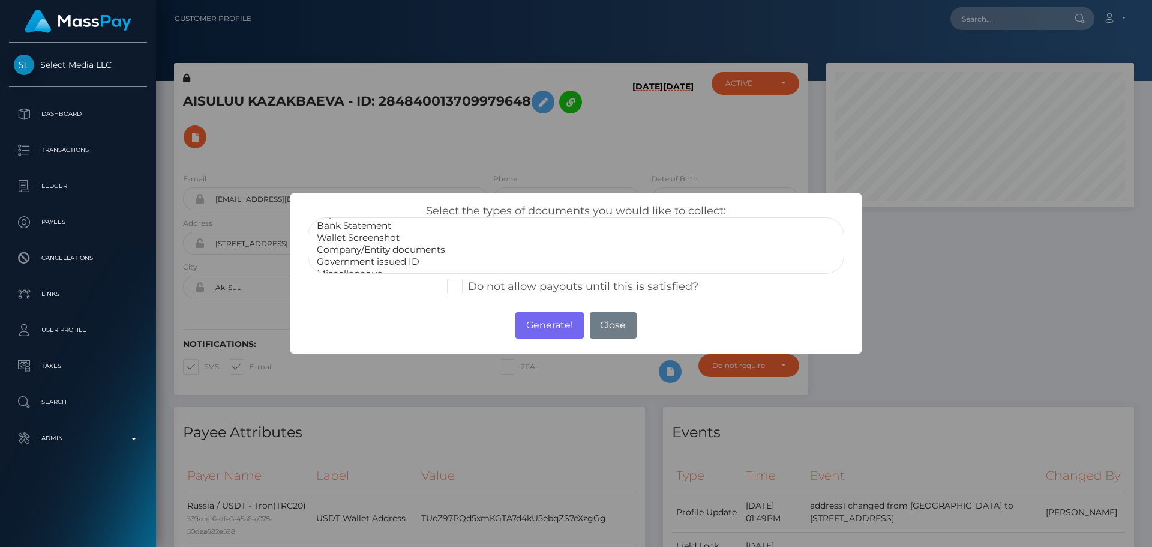
scroll to position [24, 0]
select select "Miscellaneous"
click at [357, 265] on option "Miscellaneous" at bounding box center [576, 263] width 521 height 12
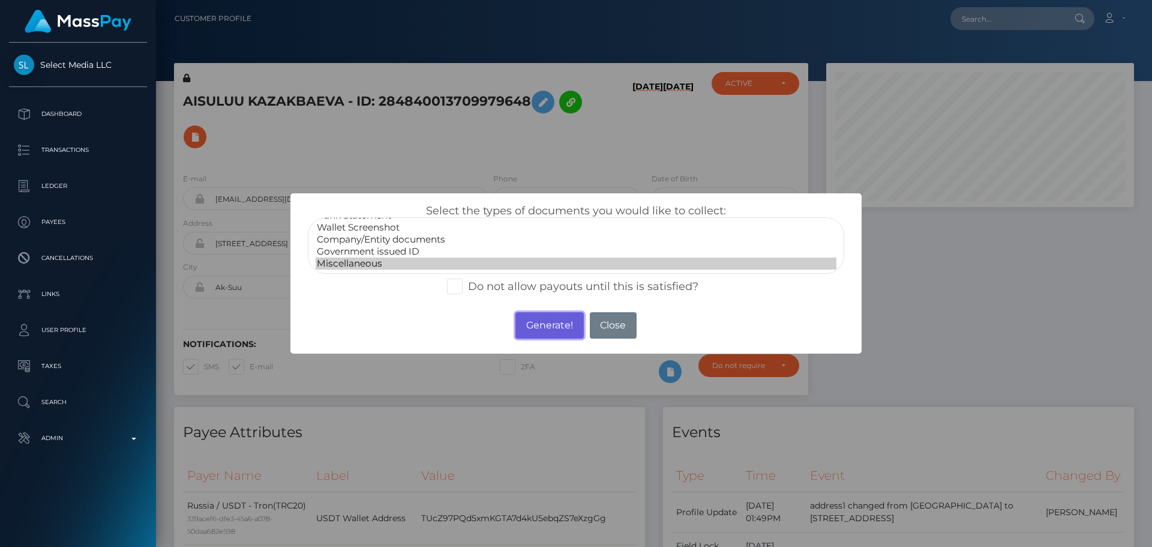
click at [549, 326] on button "Generate!" at bounding box center [550, 325] width 68 height 26
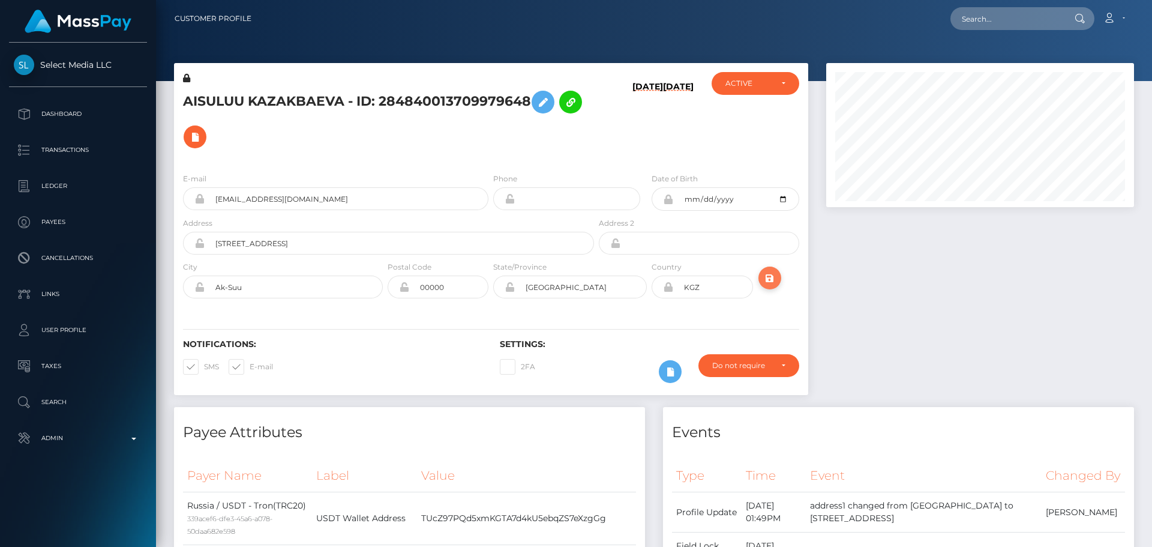
click at [768, 278] on icon "submit" at bounding box center [770, 278] width 14 height 15
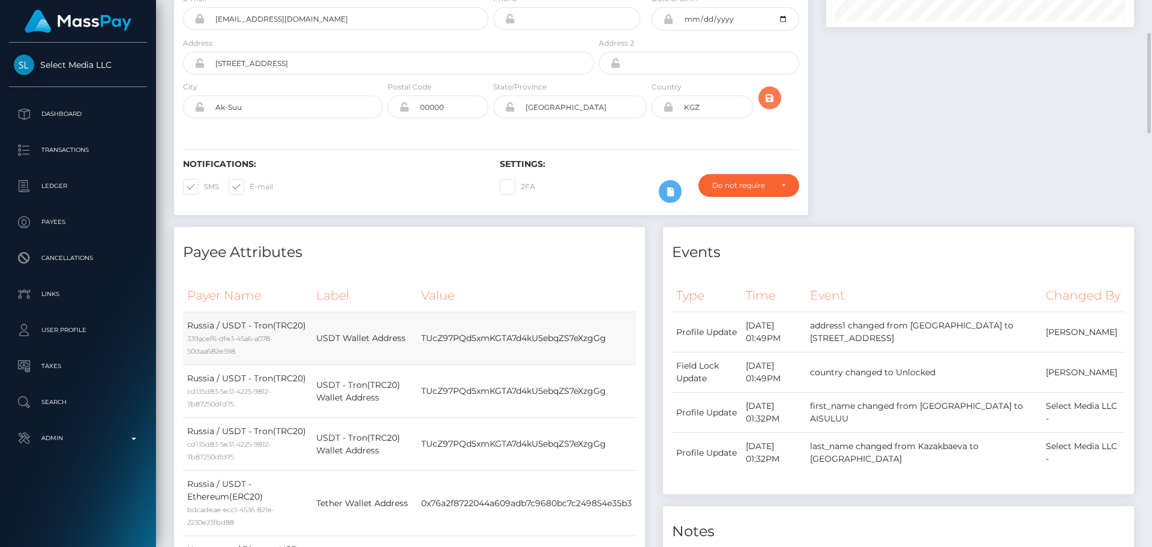
scroll to position [480, 0]
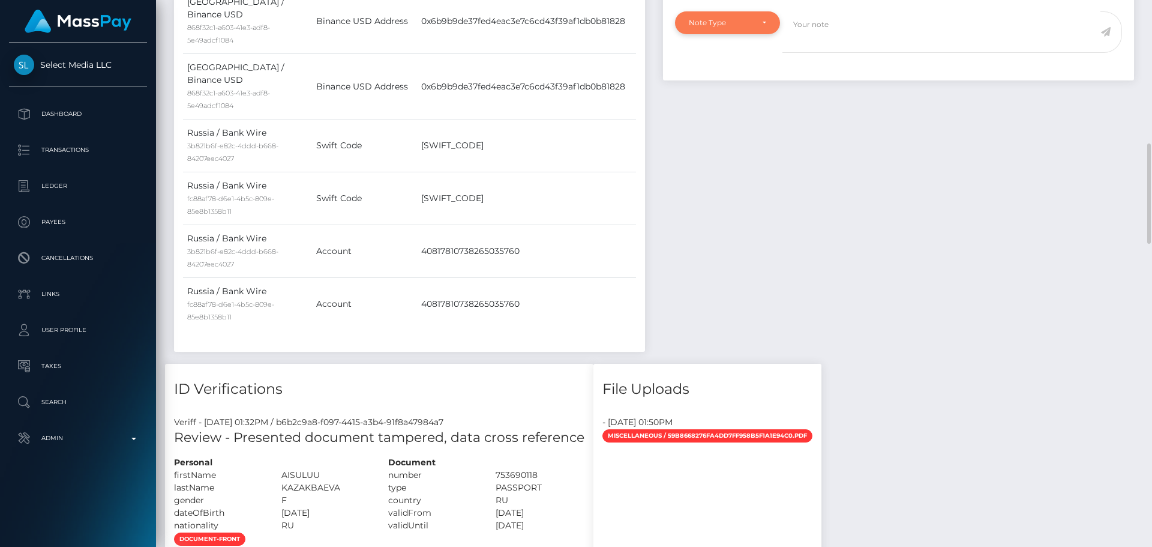
scroll to position [600, 0]
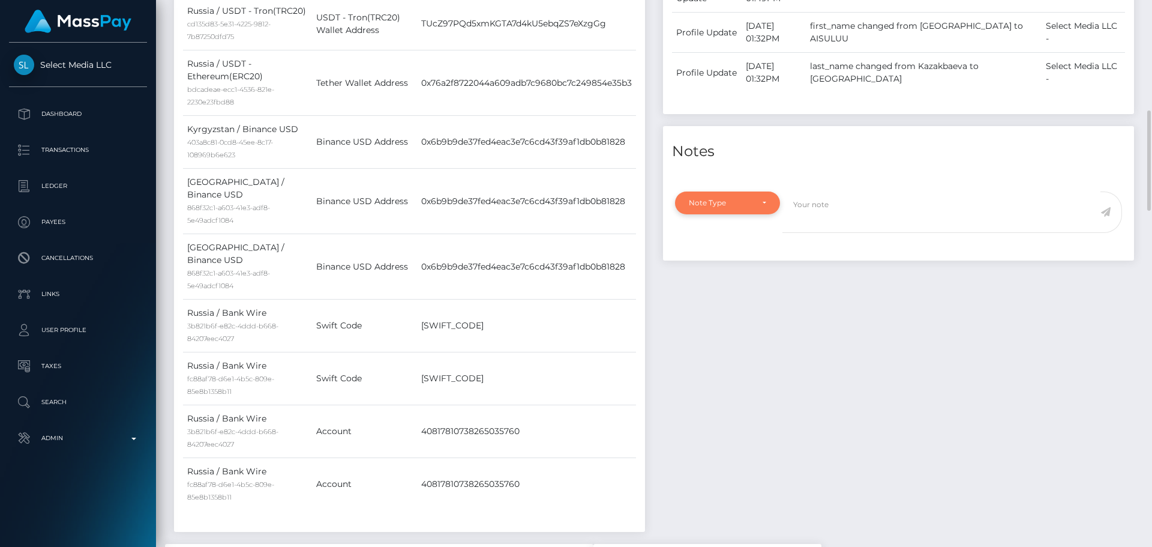
click at [752, 212] on div "Note Type" at bounding box center [727, 202] width 105 height 23
click at [739, 268] on link "Compliance" at bounding box center [727, 260] width 105 height 22
select select "COMPLIANCE"
click at [857, 233] on textarea at bounding box center [942, 211] width 318 height 41
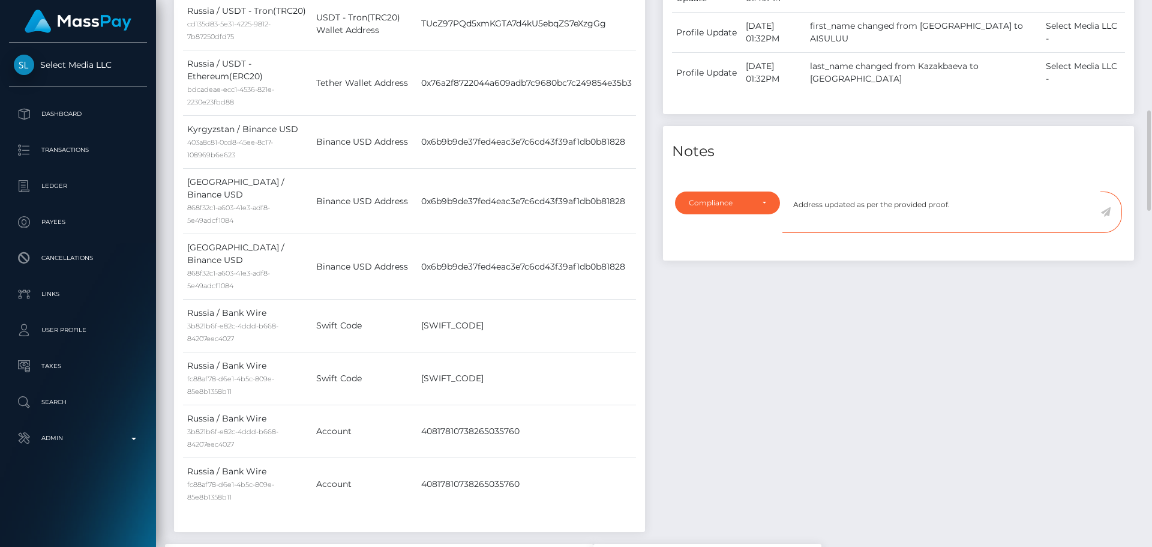
type textarea "Address updated as per the provided proof."
click at [1106, 217] on icon at bounding box center [1106, 212] width 10 height 10
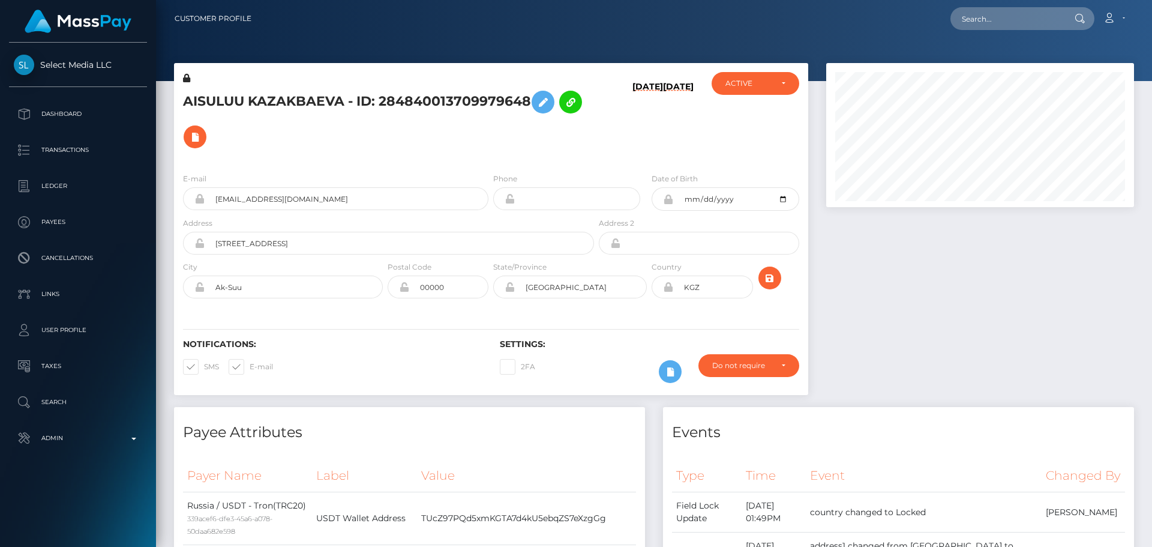
scroll to position [144, 308]
click at [771, 281] on icon "submit" at bounding box center [770, 278] width 14 height 15
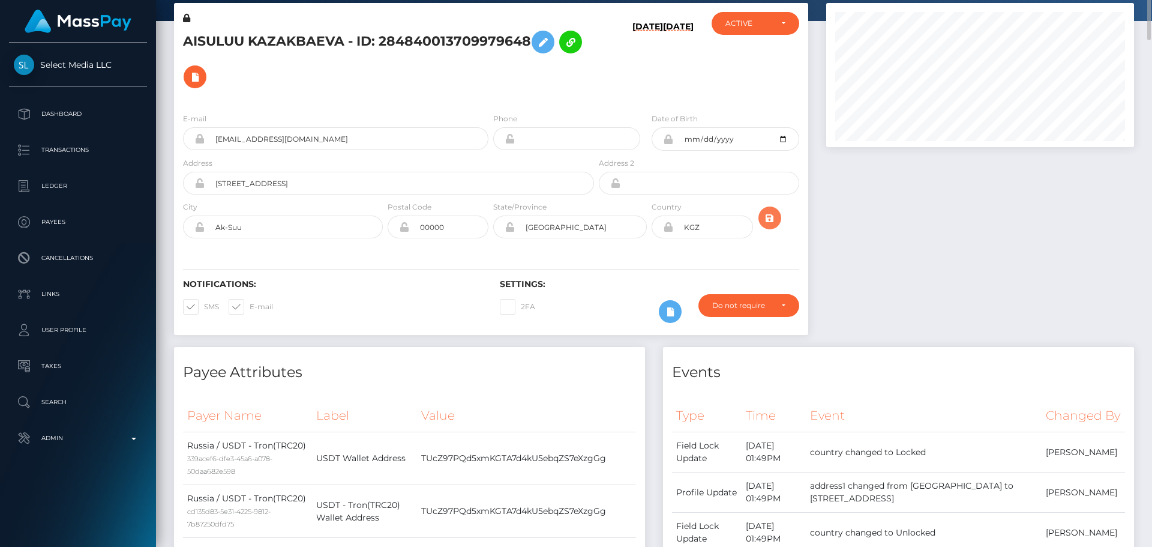
scroll to position [0, 0]
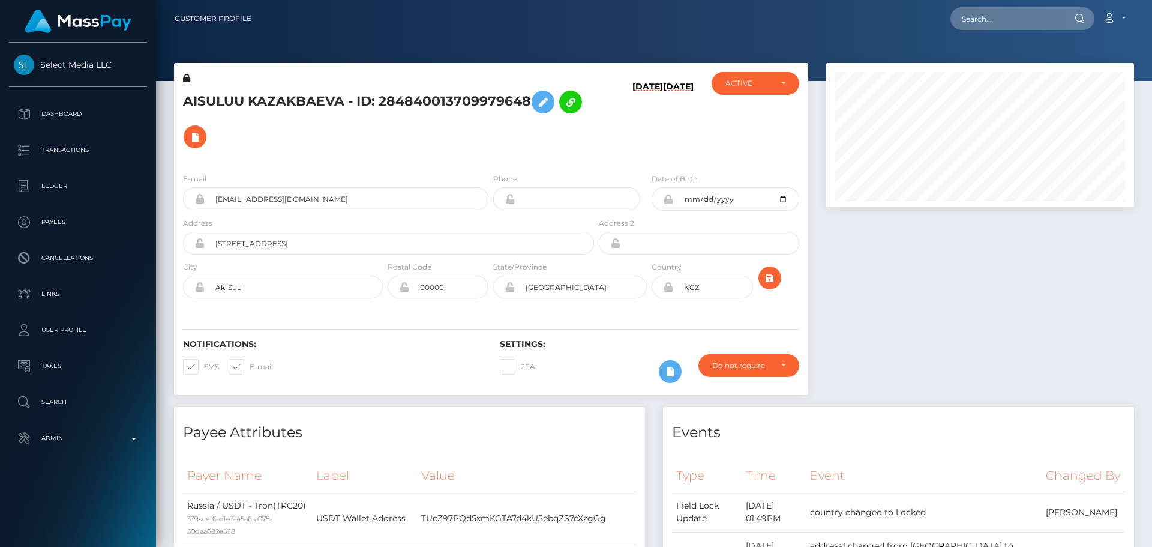
scroll to position [144, 308]
click at [332, 97] on h5 "AISULUU KAZAKBAEVA - ID: 284840013709979648" at bounding box center [385, 120] width 405 height 70
copy h5 "AISULUU KAZAKBAEVA - ID: 284840013709979648"
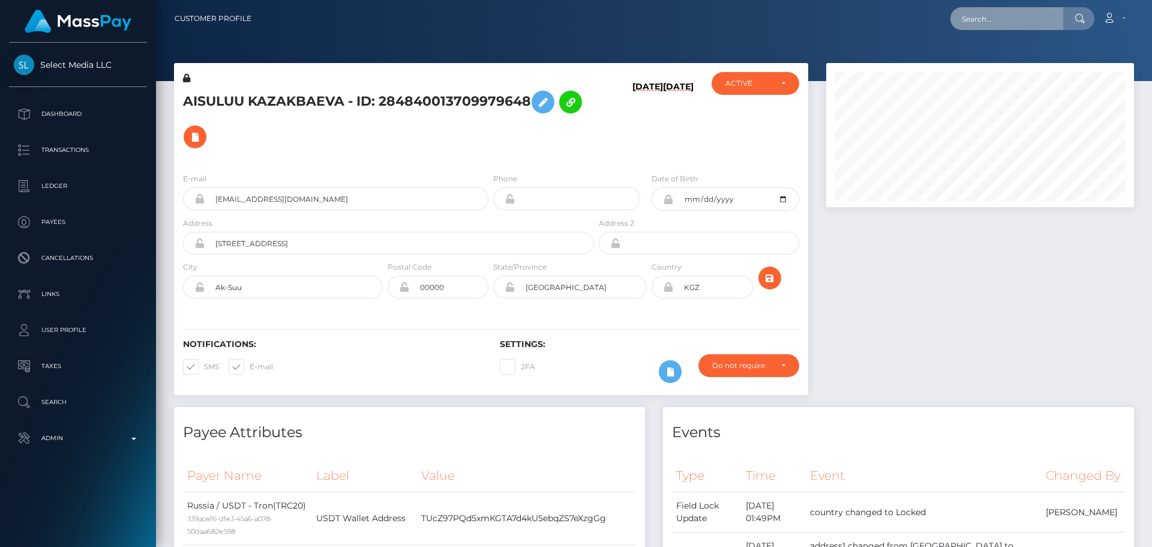
click at [996, 13] on input "text" at bounding box center [1007, 18] width 113 height 23
paste input "poact_xyOMXIkfwaq4"
type input "poact_xyOMXIkfwaq4"
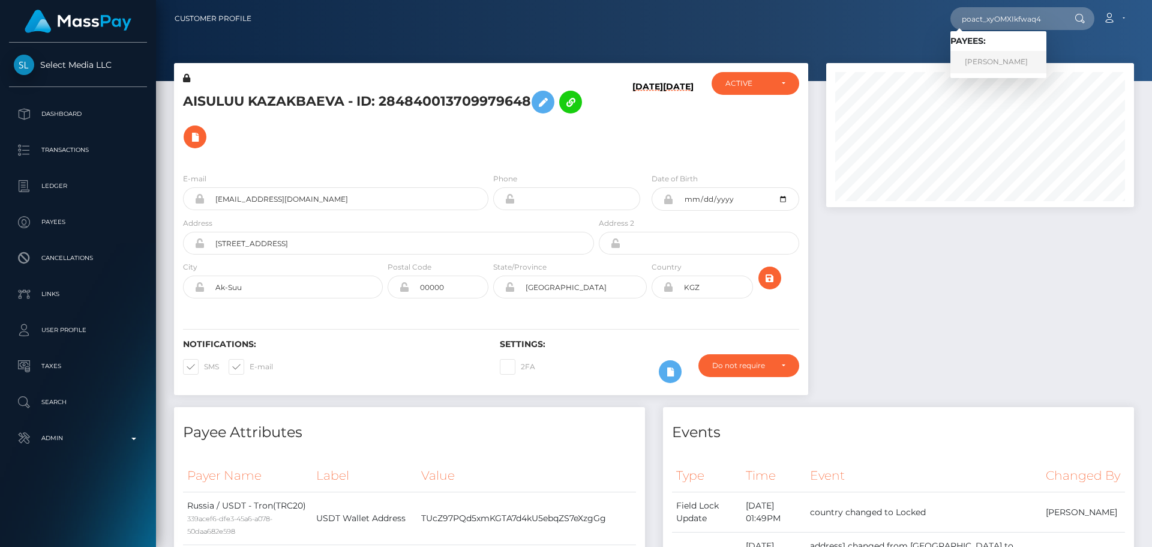
click at [978, 58] on link "Sagar Kannur" at bounding box center [999, 62] width 96 height 22
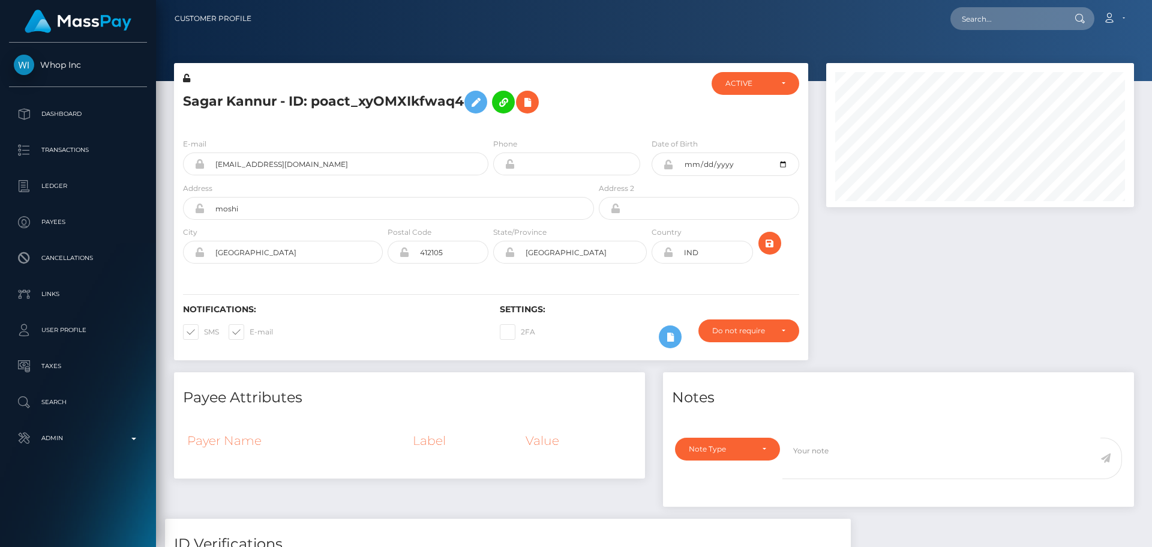
scroll to position [144, 308]
click at [768, 242] on icon "submit" at bounding box center [770, 243] width 14 height 15
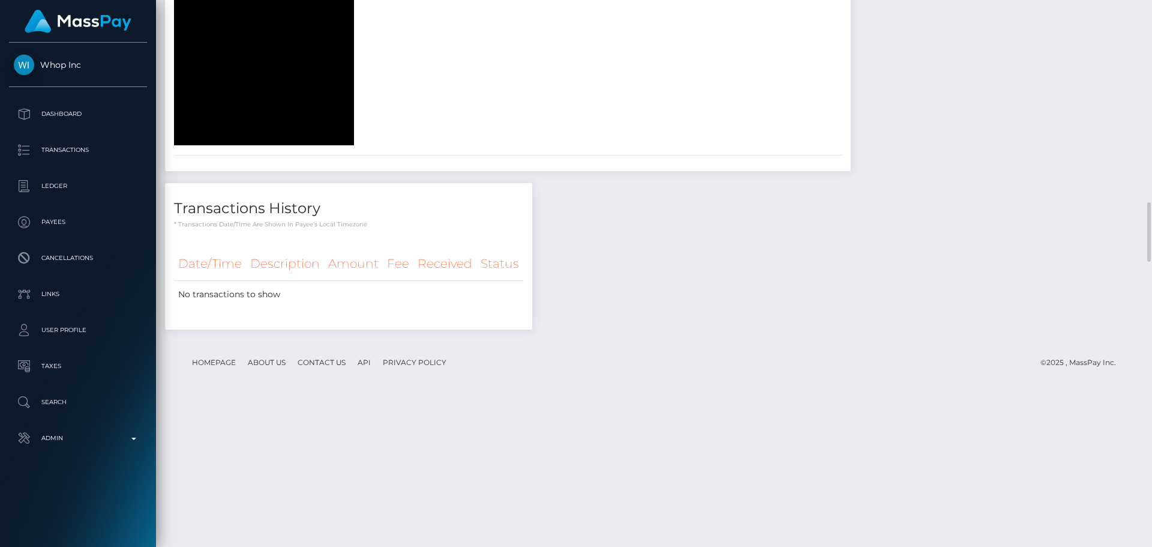
scroll to position [1620, 0]
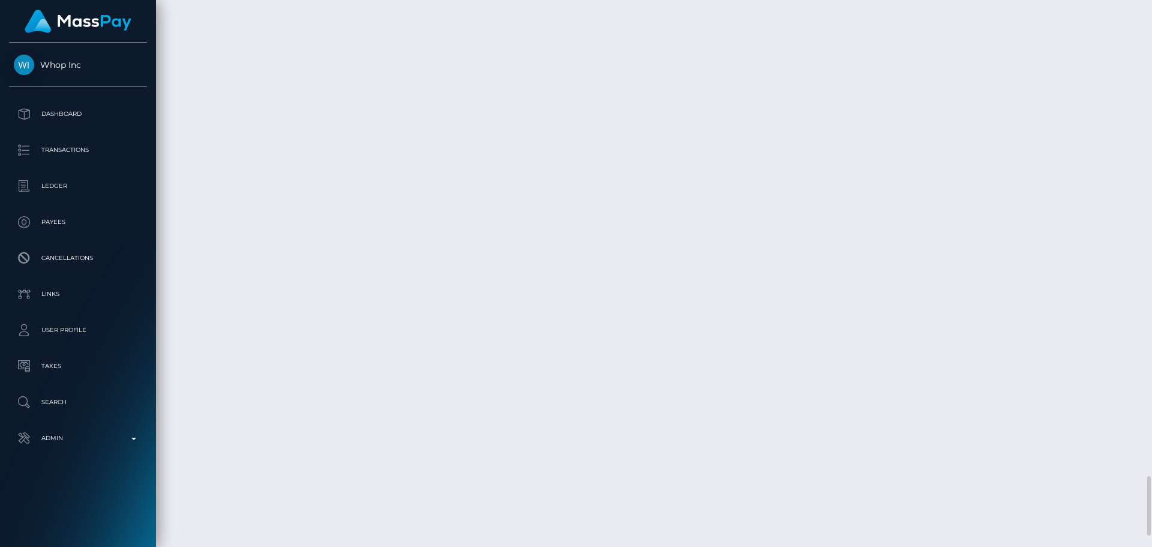
scroll to position [4081, 0]
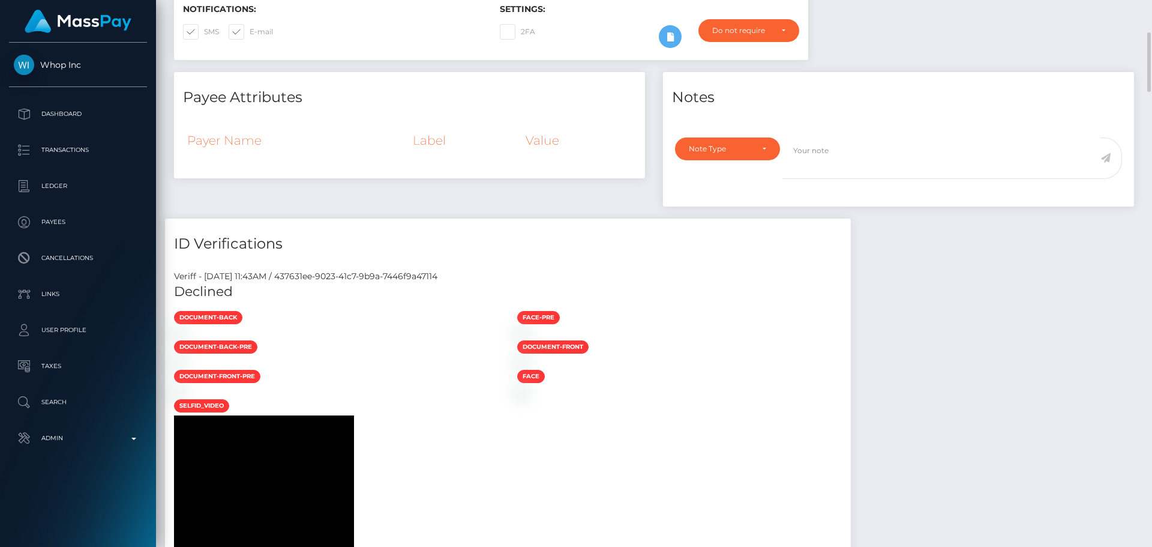
scroll to position [0, 0]
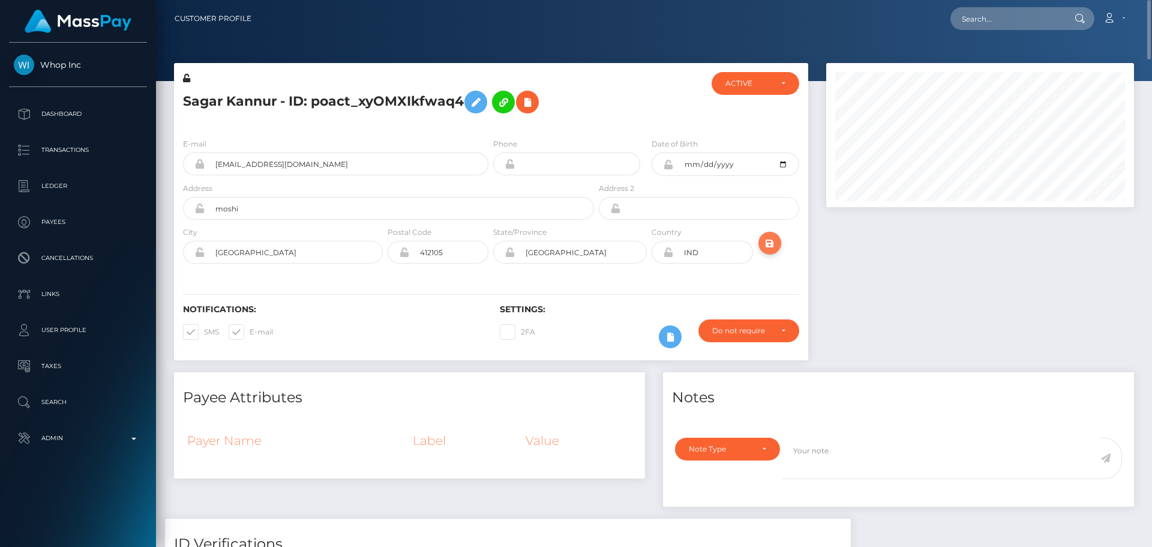
click at [765, 243] on icon "submit" at bounding box center [770, 243] width 14 height 15
click at [606, 106] on div at bounding box center [650, 100] width 106 height 56
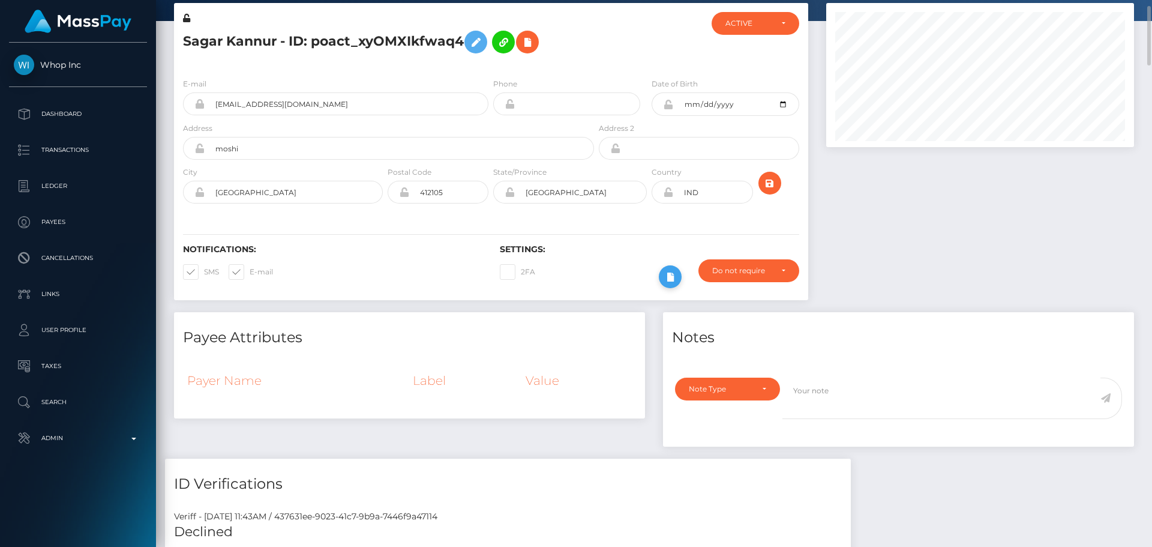
click at [670, 275] on icon at bounding box center [670, 276] width 14 height 15
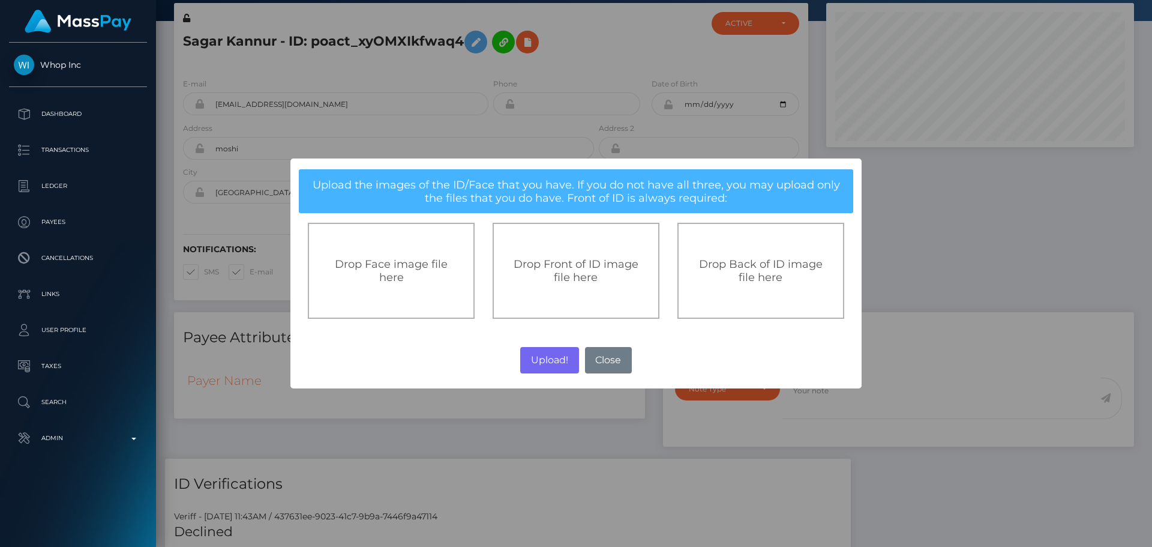
click at [555, 268] on span "Drop Front of ID image file here" at bounding box center [576, 270] width 125 height 26
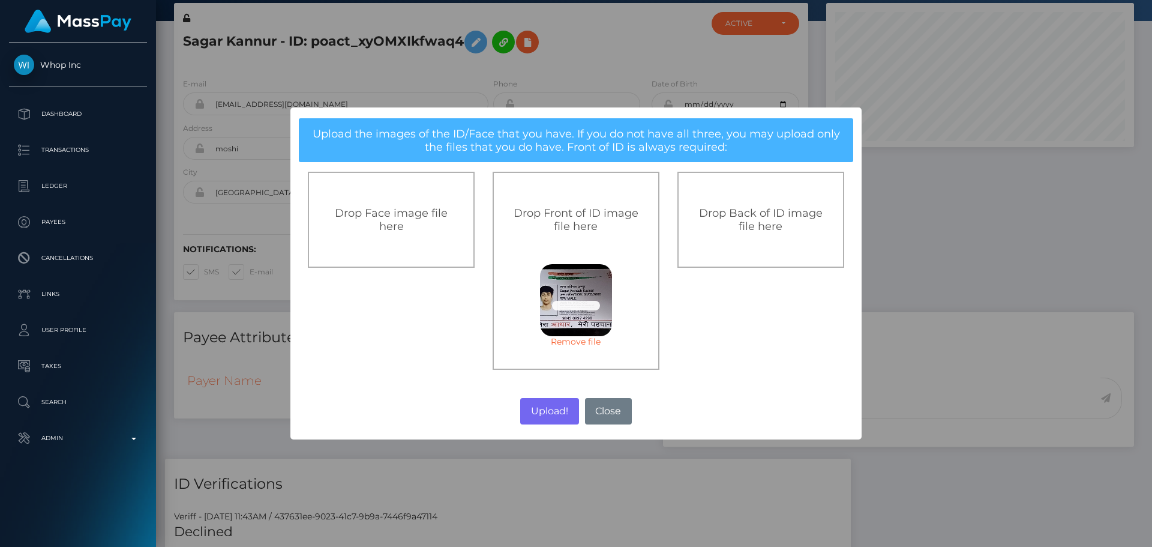
click at [773, 226] on span "Drop Back of ID image file here" at bounding box center [761, 219] width 124 height 26
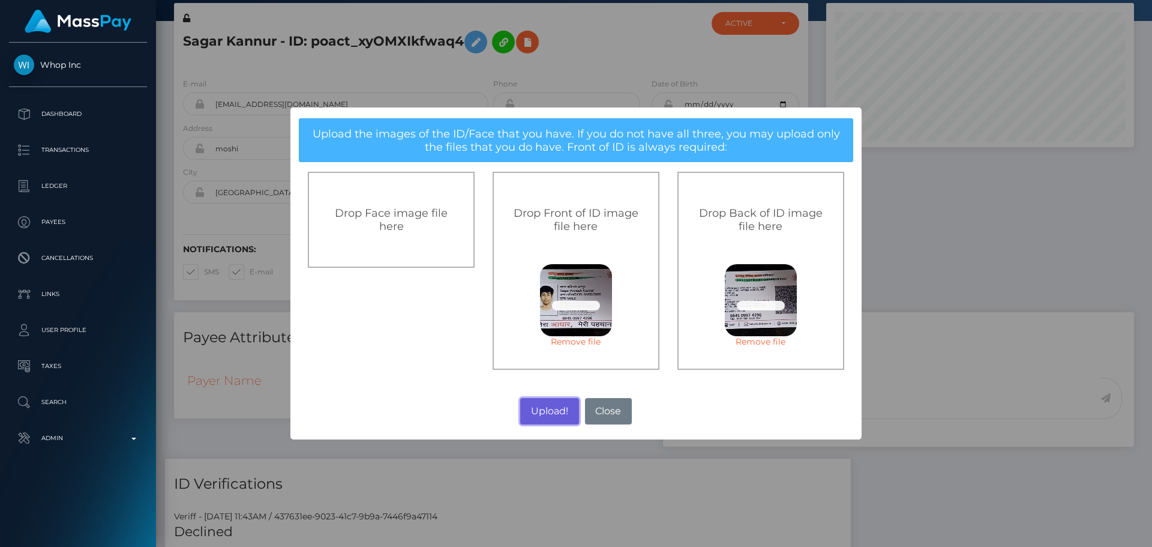
click at [548, 416] on button "Upload!" at bounding box center [549, 411] width 58 height 26
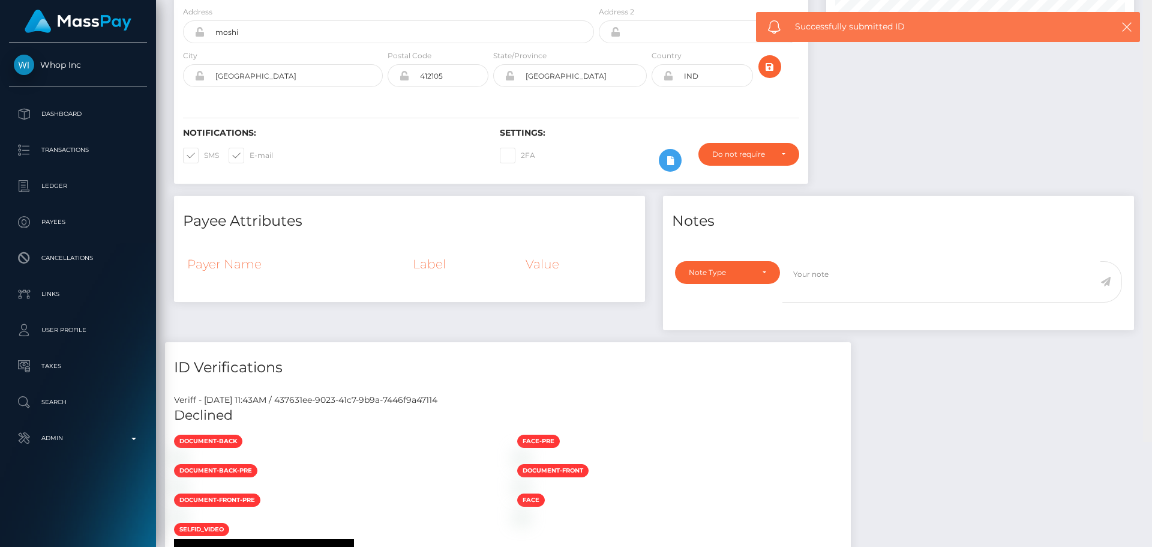
scroll to position [0, 0]
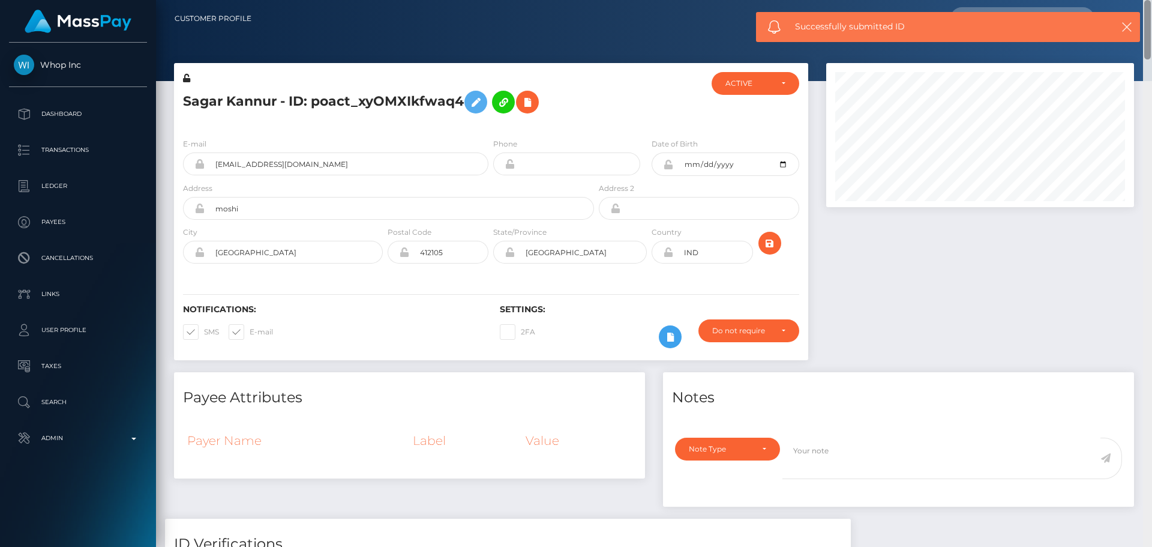
drag, startPoint x: 1150, startPoint y: 88, endPoint x: 1181, endPoint y: 4, distance: 89.6
click at [1152, 4] on html "Whop Inc Dashboard Transactions Ledger Payees Cancellations Links" at bounding box center [576, 273] width 1152 height 547
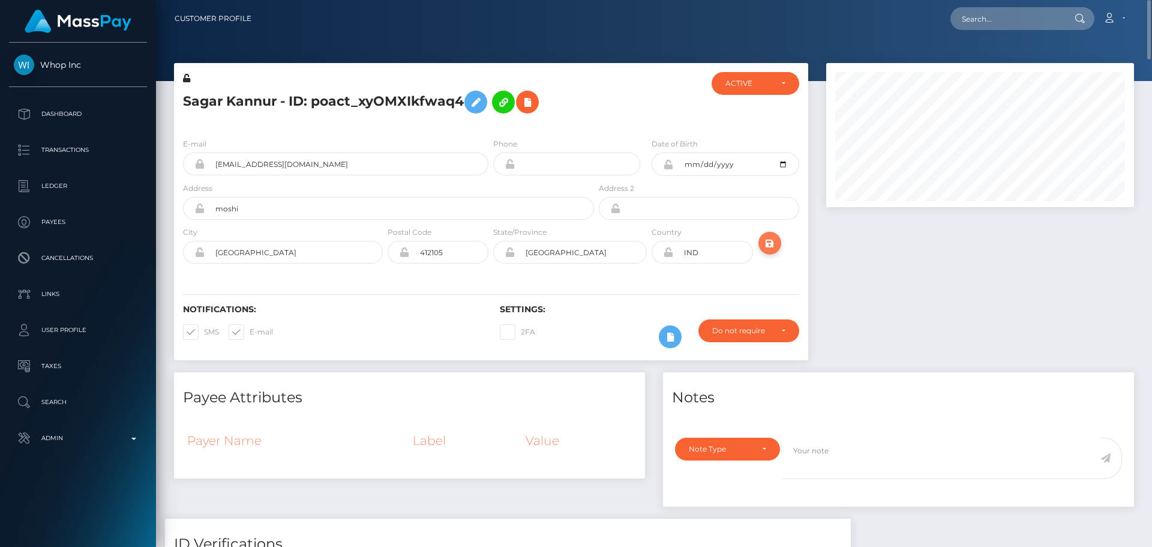
click at [769, 242] on icon "submit" at bounding box center [770, 243] width 14 height 15
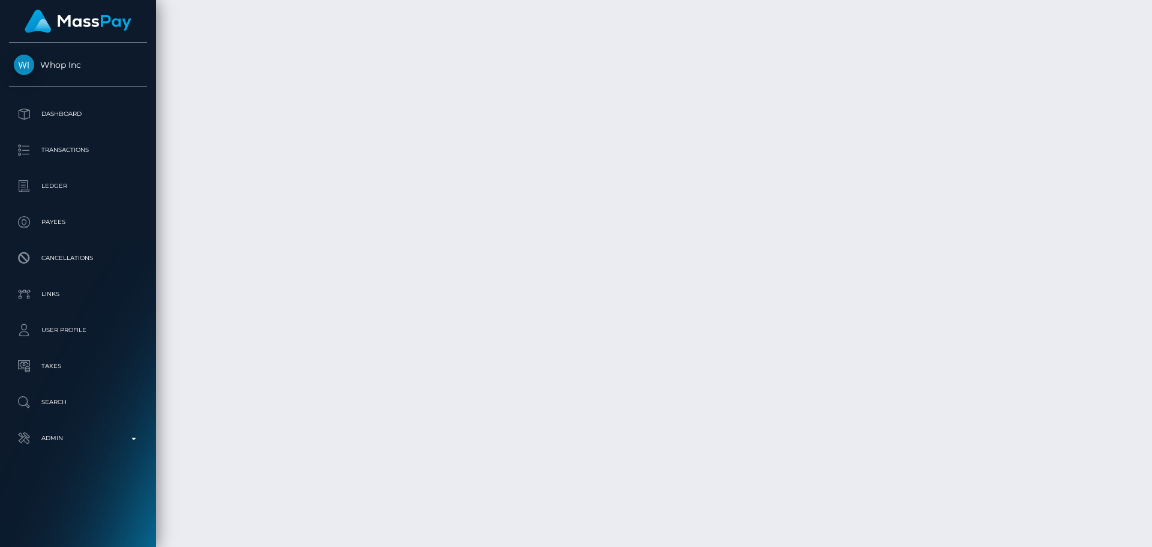
scroll to position [4741, 0]
drag, startPoint x: 420, startPoint y: 175, endPoint x: 414, endPoint y: 179, distance: 7.3
drag, startPoint x: 548, startPoint y: 197, endPoint x: 472, endPoint y: 202, distance: 75.7
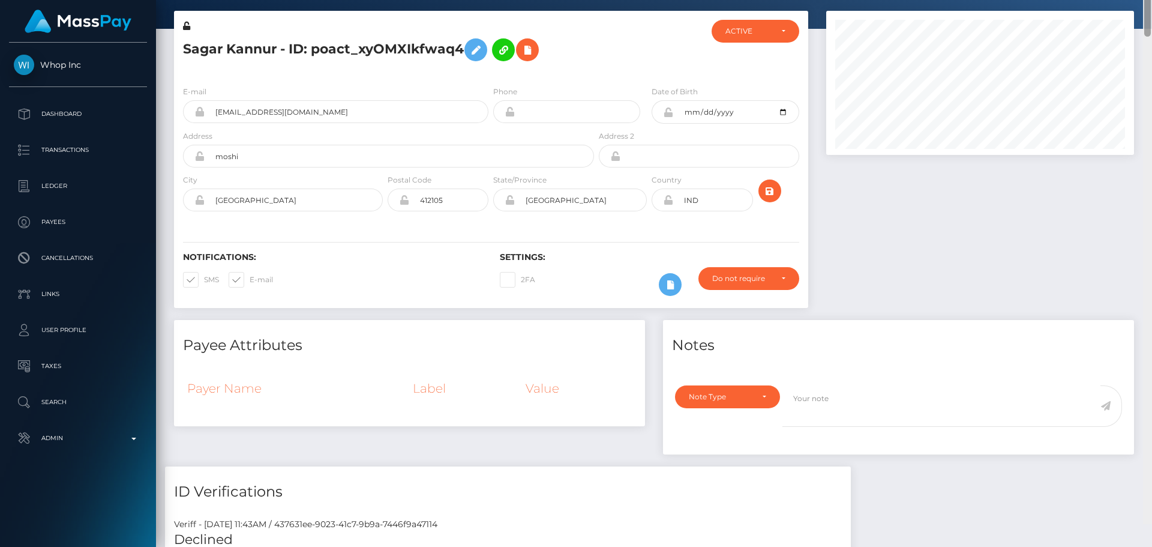
scroll to position [0, 0]
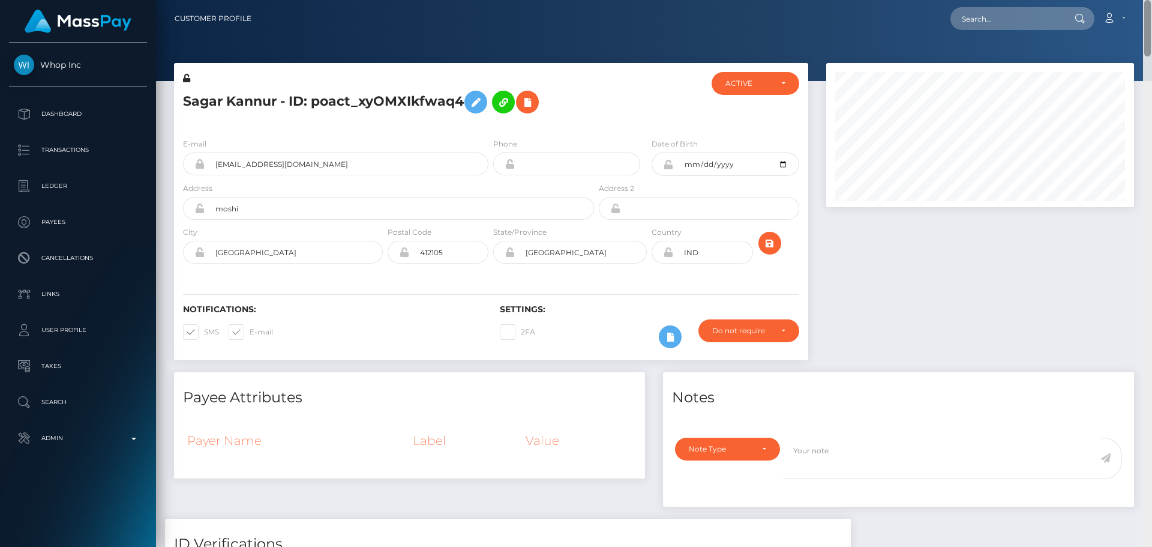
drag, startPoint x: 1149, startPoint y: 431, endPoint x: 1135, endPoint y: 0, distance: 431.2
click at [1135, 0] on div "Customer Profile Loading... Loading..." at bounding box center [654, 273] width 996 height 547
click at [600, 105] on div at bounding box center [650, 100] width 106 height 56
click at [476, 96] on icon at bounding box center [476, 102] width 14 height 15
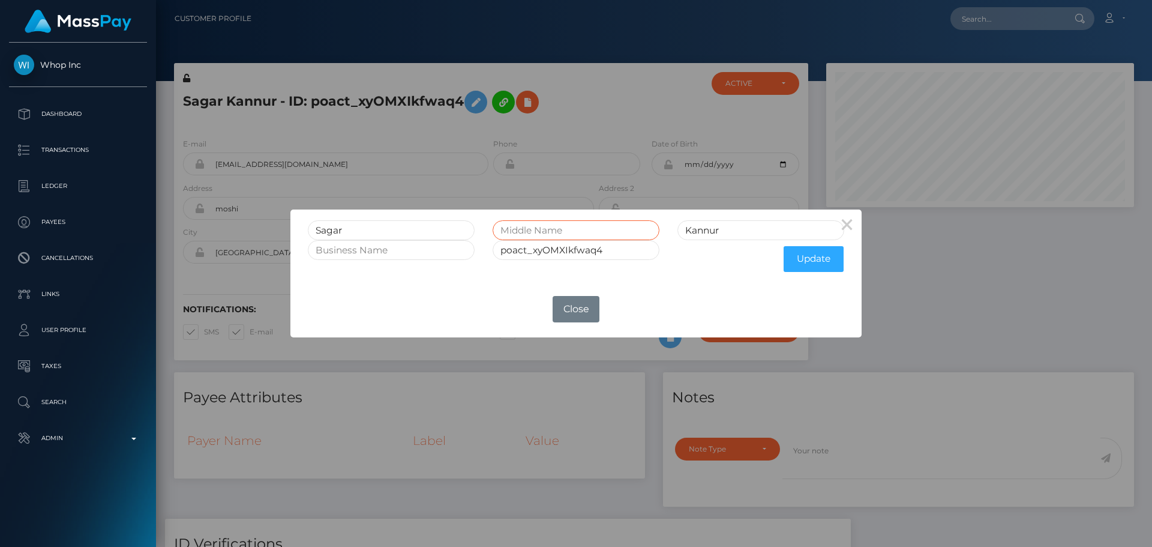
click at [552, 232] on input "text" at bounding box center [576, 230] width 167 height 20
type input "Avinash"
click at [802, 257] on button "Update" at bounding box center [814, 259] width 60 height 26
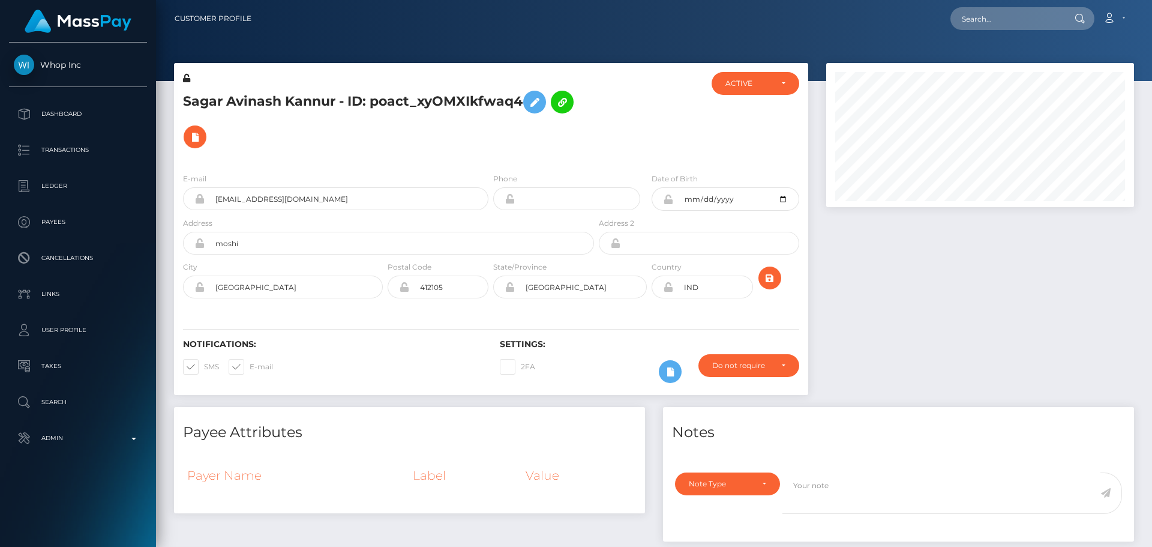
scroll to position [144, 308]
click at [861, 267] on div at bounding box center [980, 235] width 326 height 344
click at [668, 202] on icon at bounding box center [668, 199] width 10 height 10
click at [668, 288] on icon at bounding box center [668, 287] width 10 height 10
click at [299, 248] on input "moshi" at bounding box center [400, 243] width 390 height 23
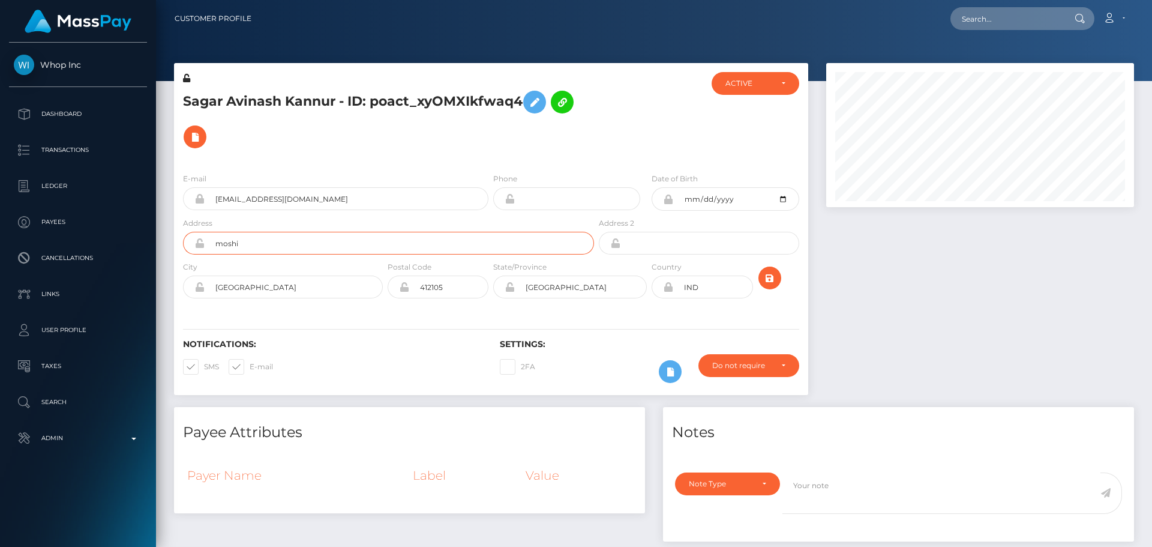
click at [299, 248] on input "moshi" at bounding box center [400, 243] width 390 height 23
paste input "[STREET_ADDRESS][PERSON_NAME]"
type input "[STREET_ADDRESS][PERSON_NAME]"
click at [329, 275] on input "[GEOGRAPHIC_DATA]" at bounding box center [294, 286] width 178 height 23
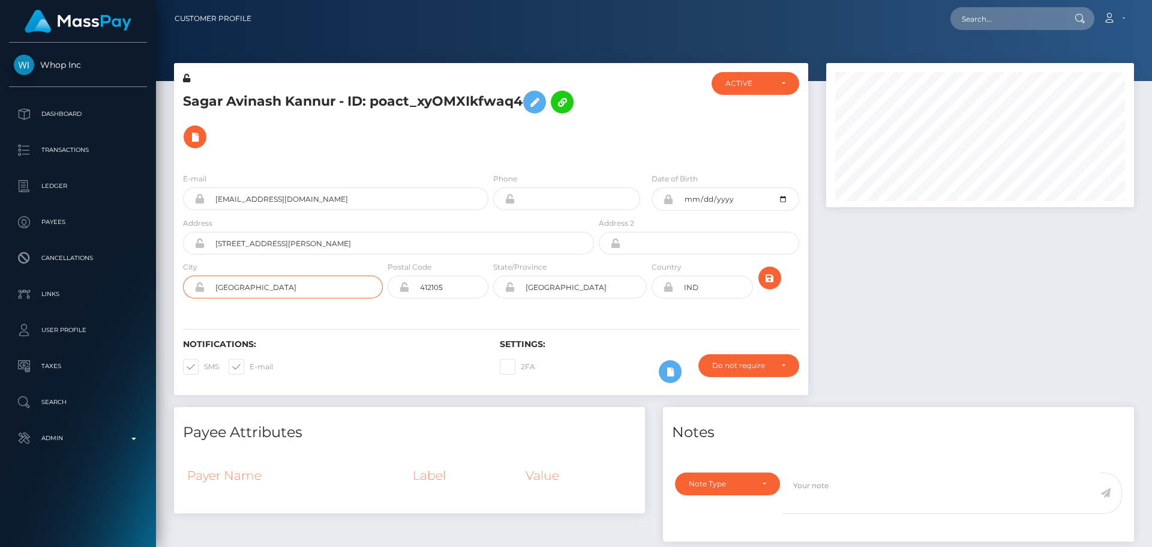
paste input "Moshi"
type input "Moshi"
click at [417, 244] on input "[STREET_ADDRESS][PERSON_NAME]" at bounding box center [400, 243] width 390 height 23
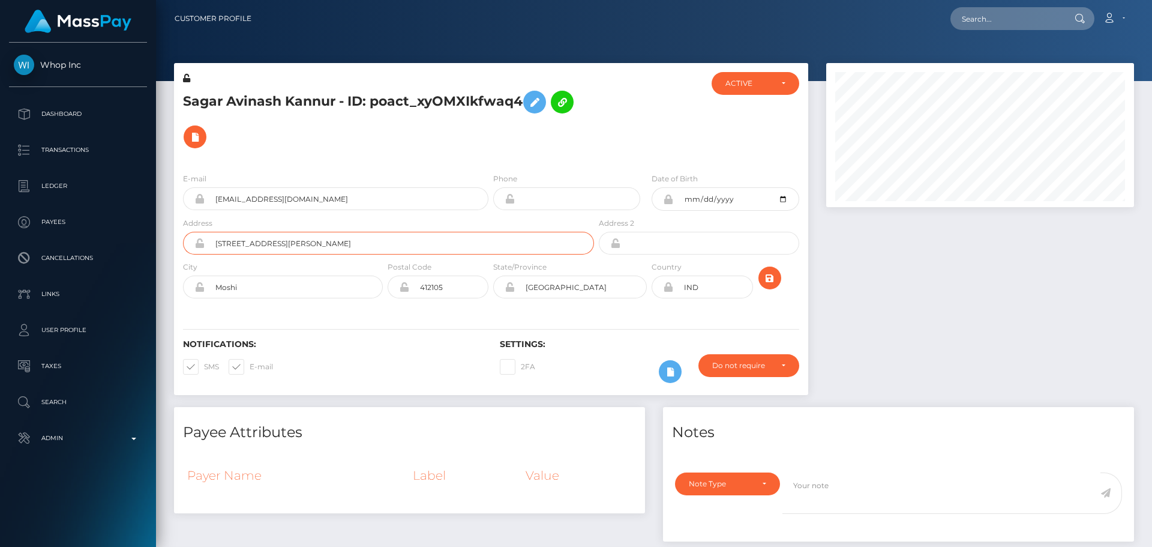
paste input "Gat No. 661 to [STREET_ADDRESS][PERSON_NAME]"
type input "Gat No. 661 to [STREET_ADDRESS][PERSON_NAME]"
click at [307, 275] on div "City Moshi" at bounding box center [283, 279] width 200 height 38
click at [467, 287] on input "412105" at bounding box center [448, 286] width 79 height 23
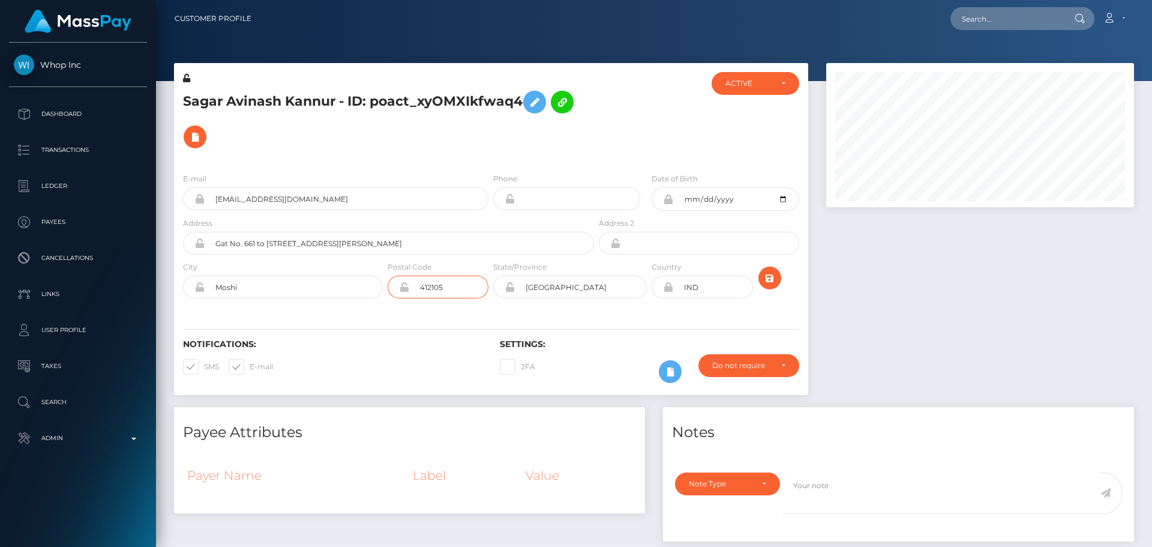
click at [467, 287] on input "412105" at bounding box center [448, 286] width 79 height 23
click at [613, 314] on div "Notifications: SMS E-mail Settings: 2FA" at bounding box center [491, 352] width 634 height 85
click at [775, 279] on icon "submit" at bounding box center [770, 278] width 14 height 15
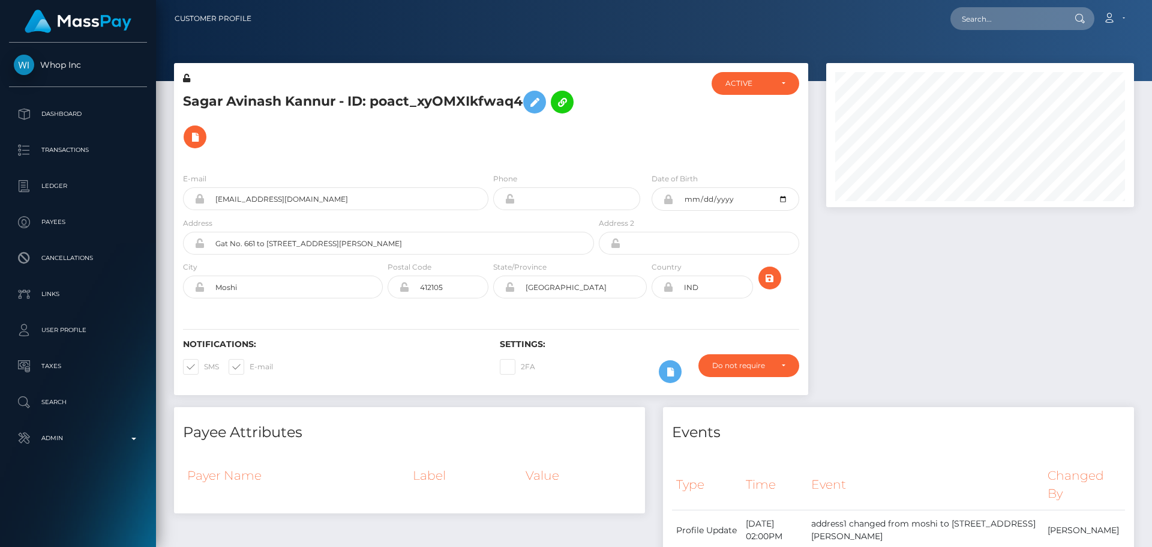
scroll to position [144, 308]
click at [648, 138] on div at bounding box center [650, 117] width 106 height 91
click at [775, 280] on icon "submit" at bounding box center [770, 278] width 14 height 15
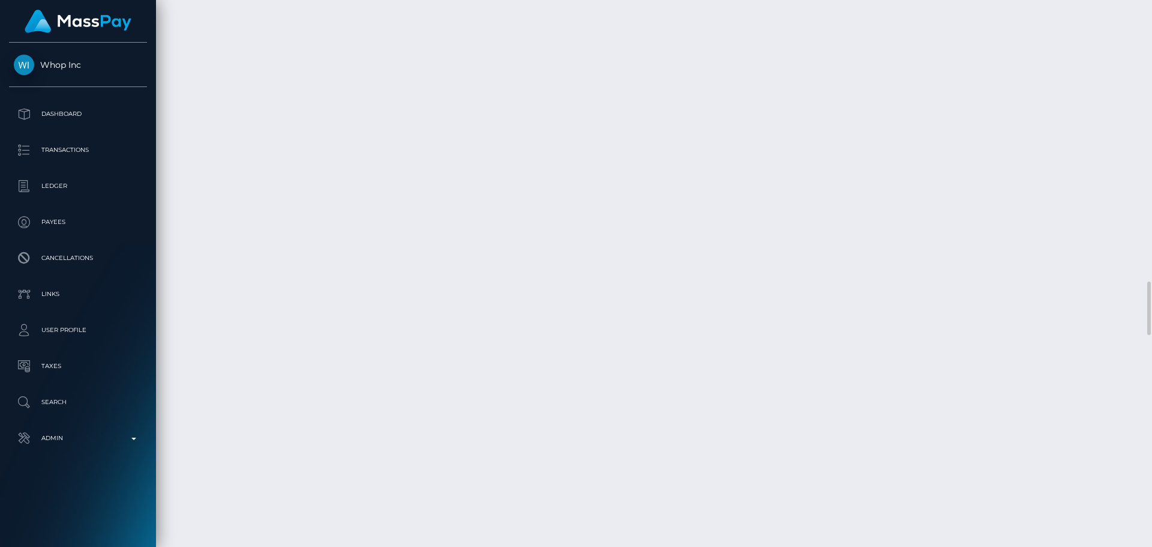
scroll to position [3301, 0]
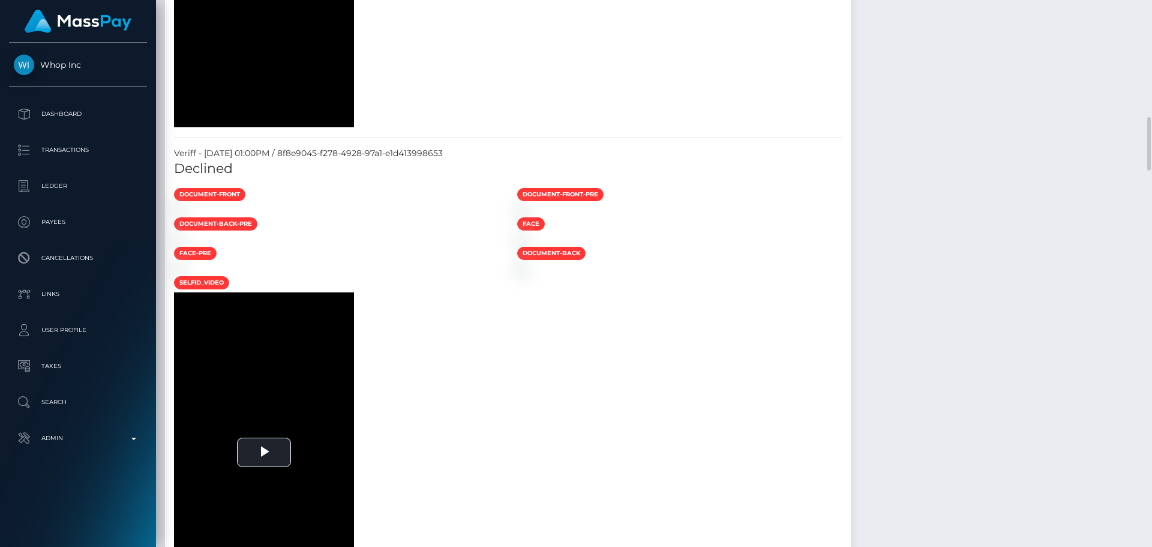
scroll to position [1140, 0]
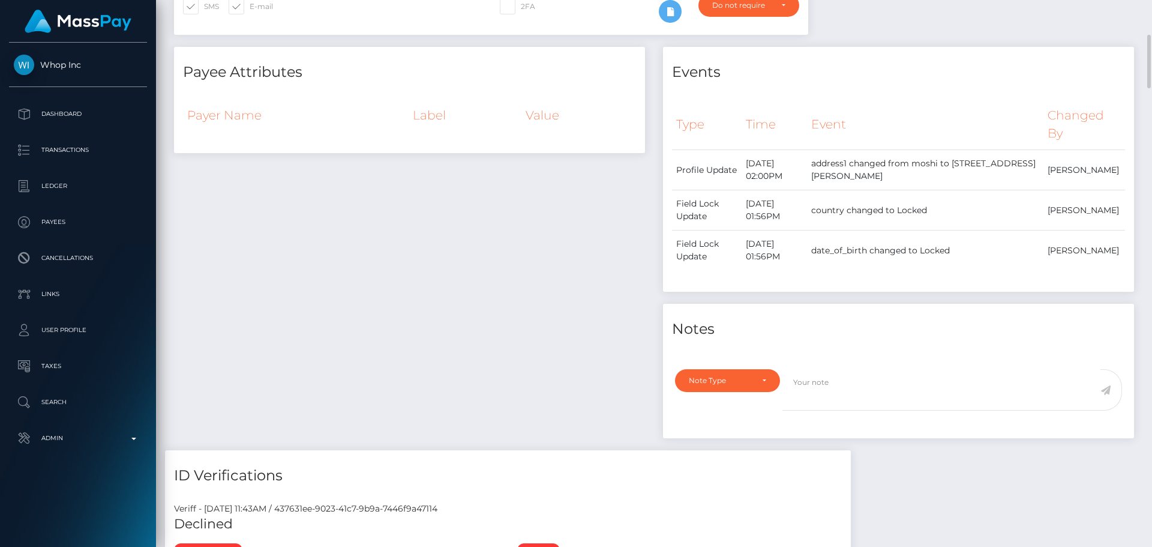
scroll to position [480, 0]
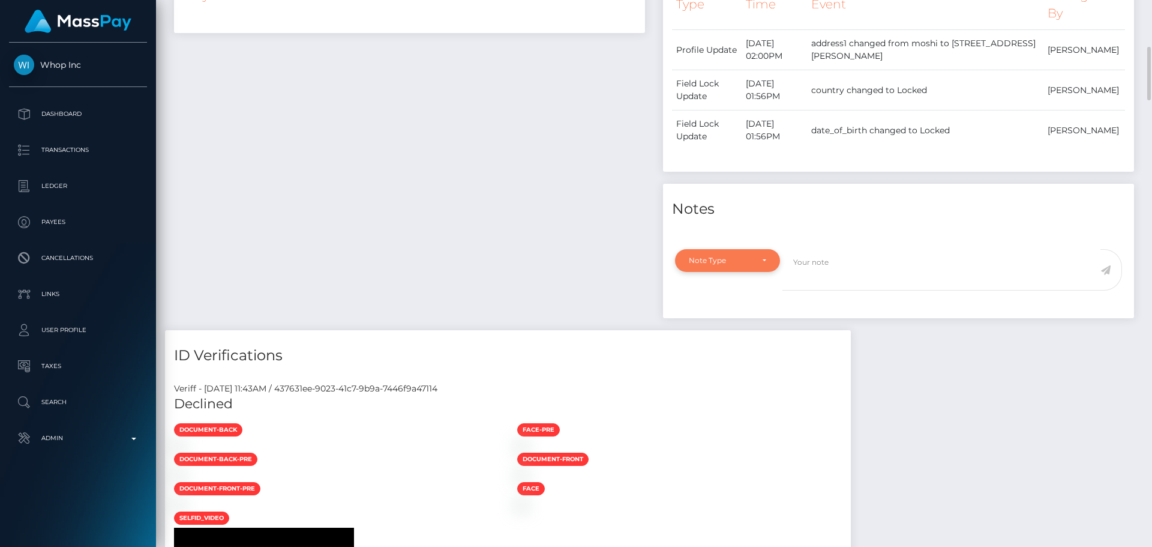
click at [763, 262] on div "Note Type" at bounding box center [727, 261] width 77 height 10
click at [722, 308] on link "Compliance" at bounding box center [727, 318] width 105 height 22
select select "COMPLIANCE"
click at [853, 271] on textarea at bounding box center [942, 269] width 318 height 41
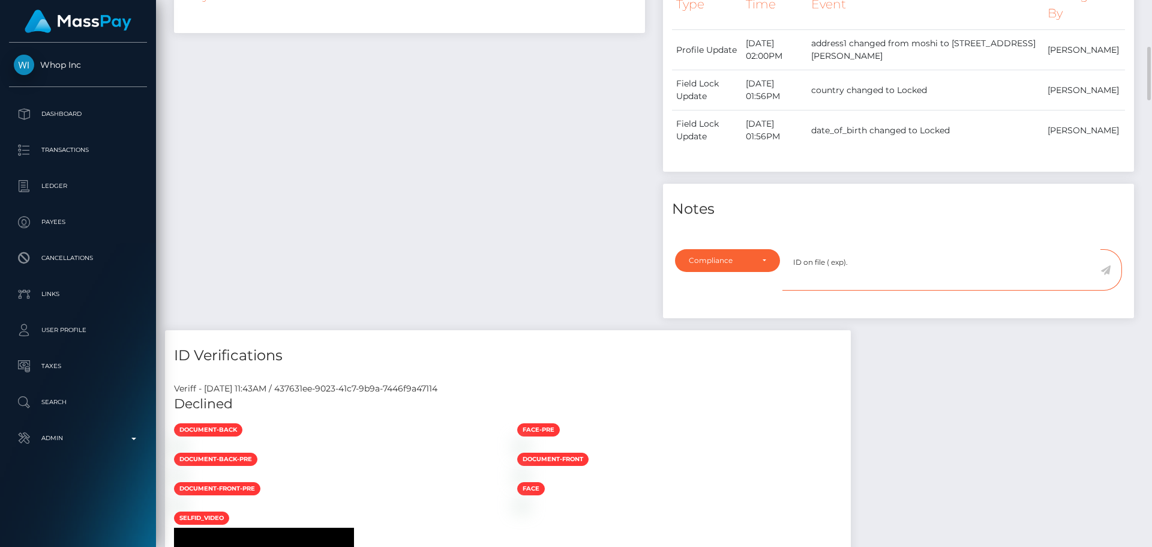
type textarea "ID on file ( exp )."
click at [889, 260] on textarea "ID on file ( exp )." at bounding box center [942, 269] width 318 height 41
click at [456, 189] on div "Payee Attributes Payer Name Label Value" at bounding box center [409, 128] width 489 height 403
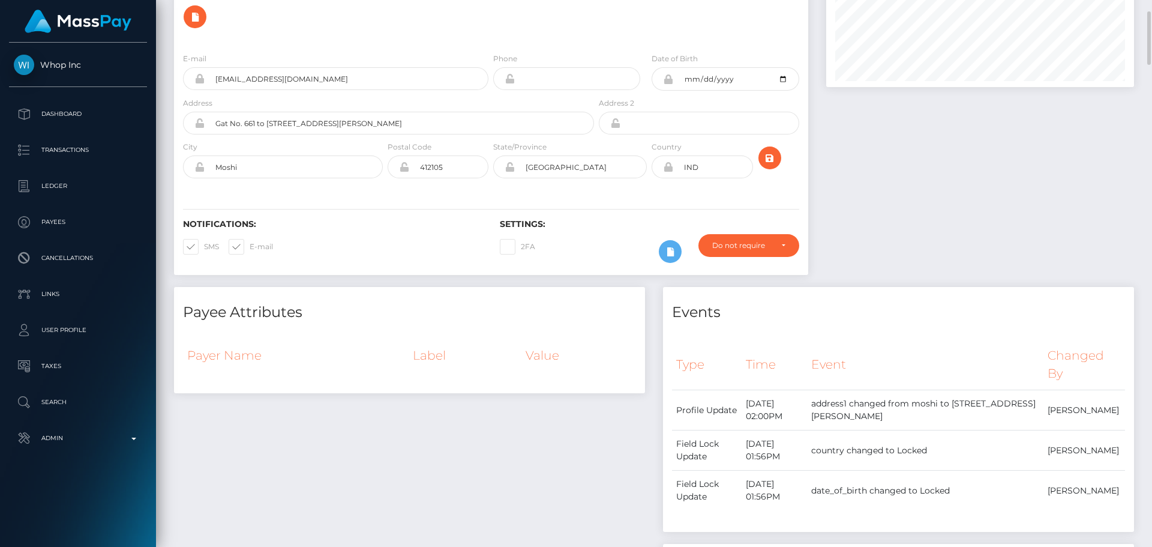
scroll to position [0, 0]
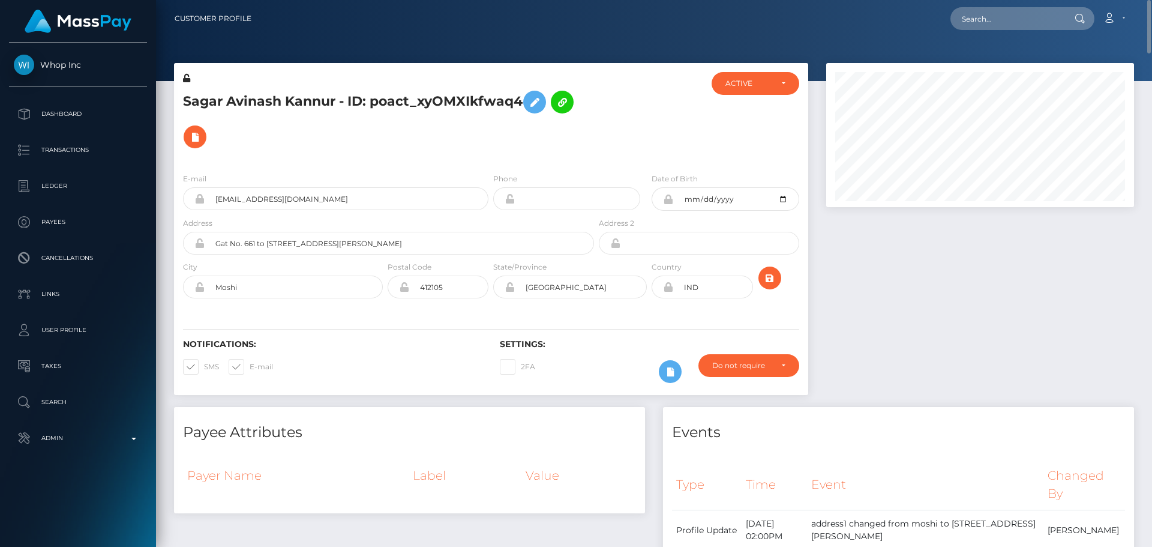
click at [615, 150] on div at bounding box center [650, 117] width 106 height 91
click at [206, 105] on h5 "Sagar Avinash Kannur - ID: poact_xyOMXIkfwaq4" at bounding box center [385, 120] width 405 height 70
drag, startPoint x: 206, startPoint y: 105, endPoint x: 290, endPoint y: 104, distance: 84.0
click at [290, 104] on h5 "Sagar Avinash Kannur - ID: poact_xyOMXIkfwaq4" at bounding box center [385, 120] width 405 height 70
copy h5 "[PERSON_NAME]"
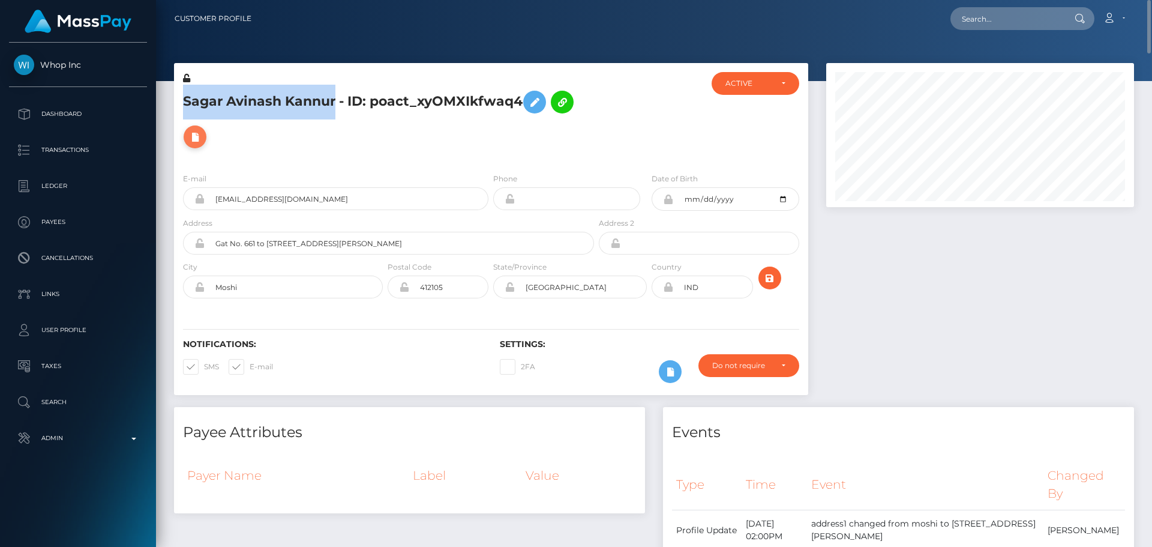
click at [192, 141] on icon at bounding box center [195, 137] width 14 height 15
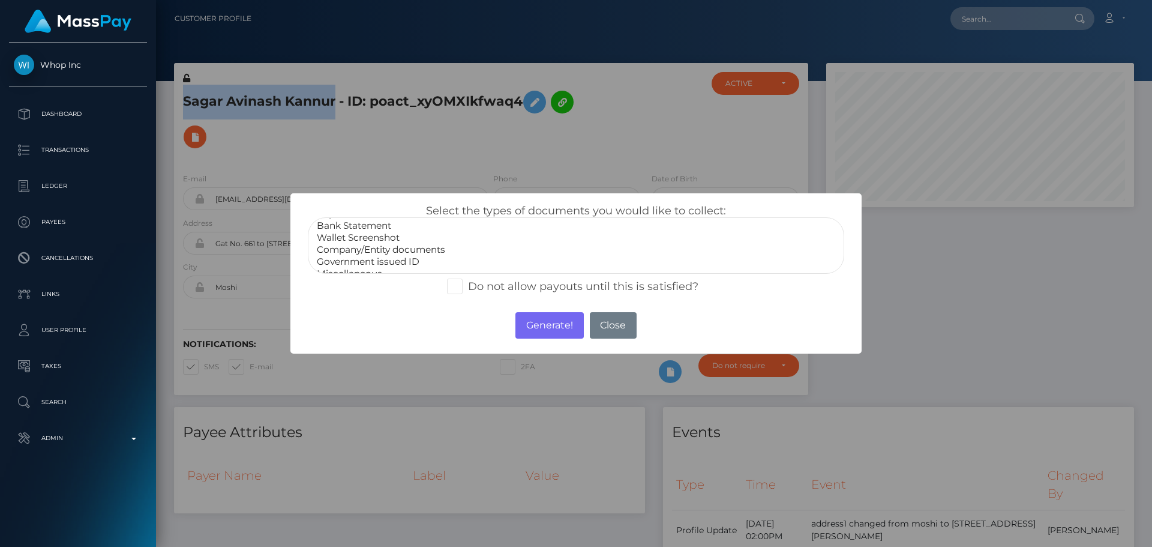
scroll to position [24, 0]
select select "Government issued ID"
click at [373, 245] on option "Government issued ID" at bounding box center [576, 251] width 521 height 12
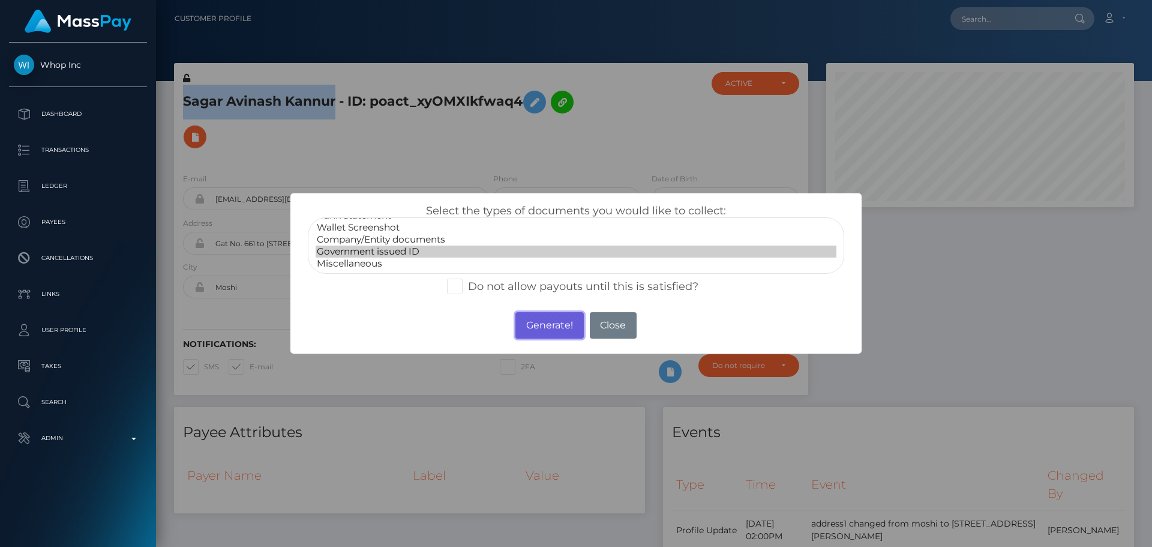
click at [549, 329] on button "Generate!" at bounding box center [550, 325] width 68 height 26
